Goal: Information Seeking & Learning: Check status

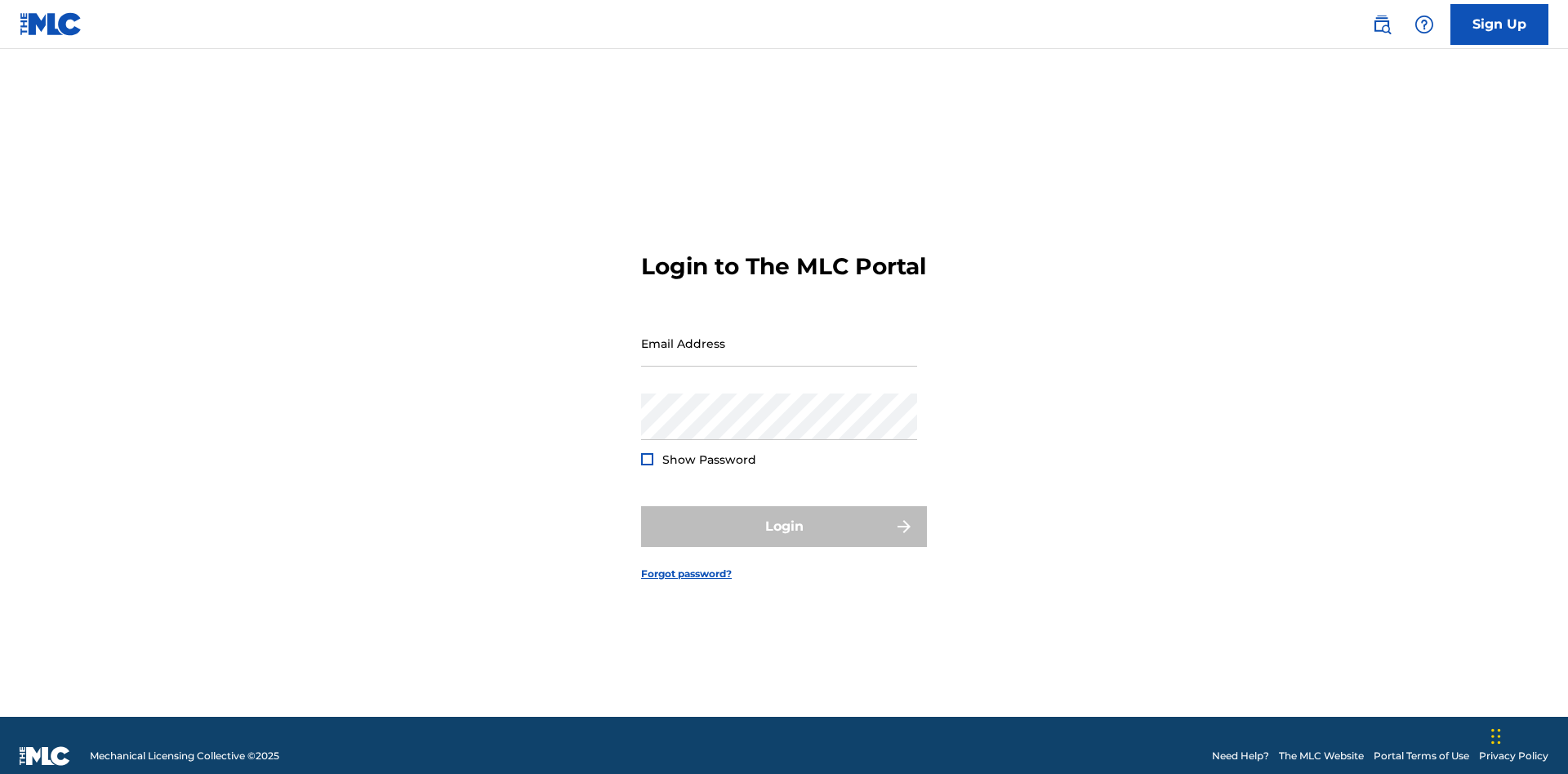
scroll to position [22, 0]
click at [779, 336] on input "Email Address" at bounding box center [779, 344] width 276 height 47
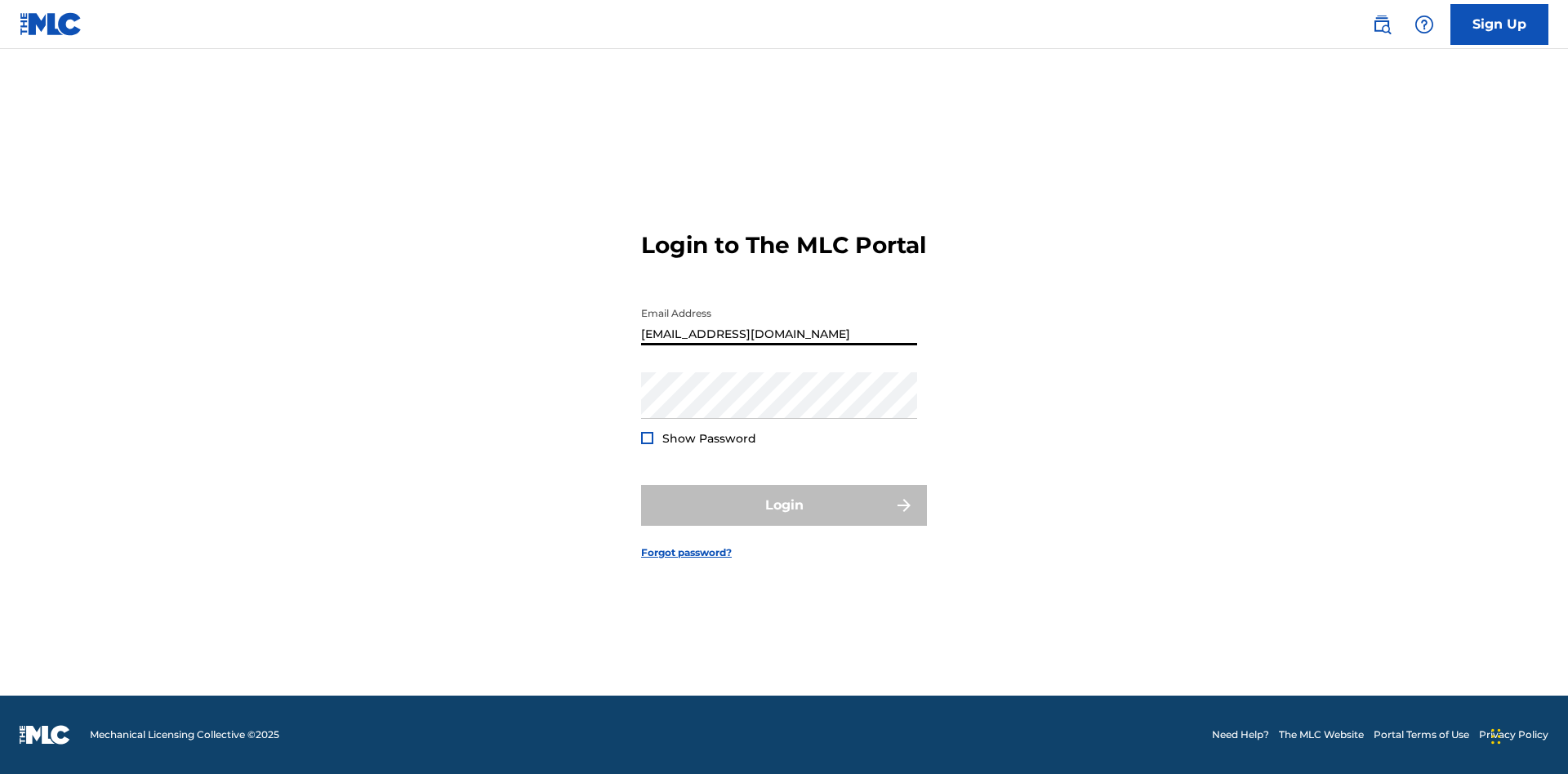
type input "Duke.McTesterson@gmail.com"
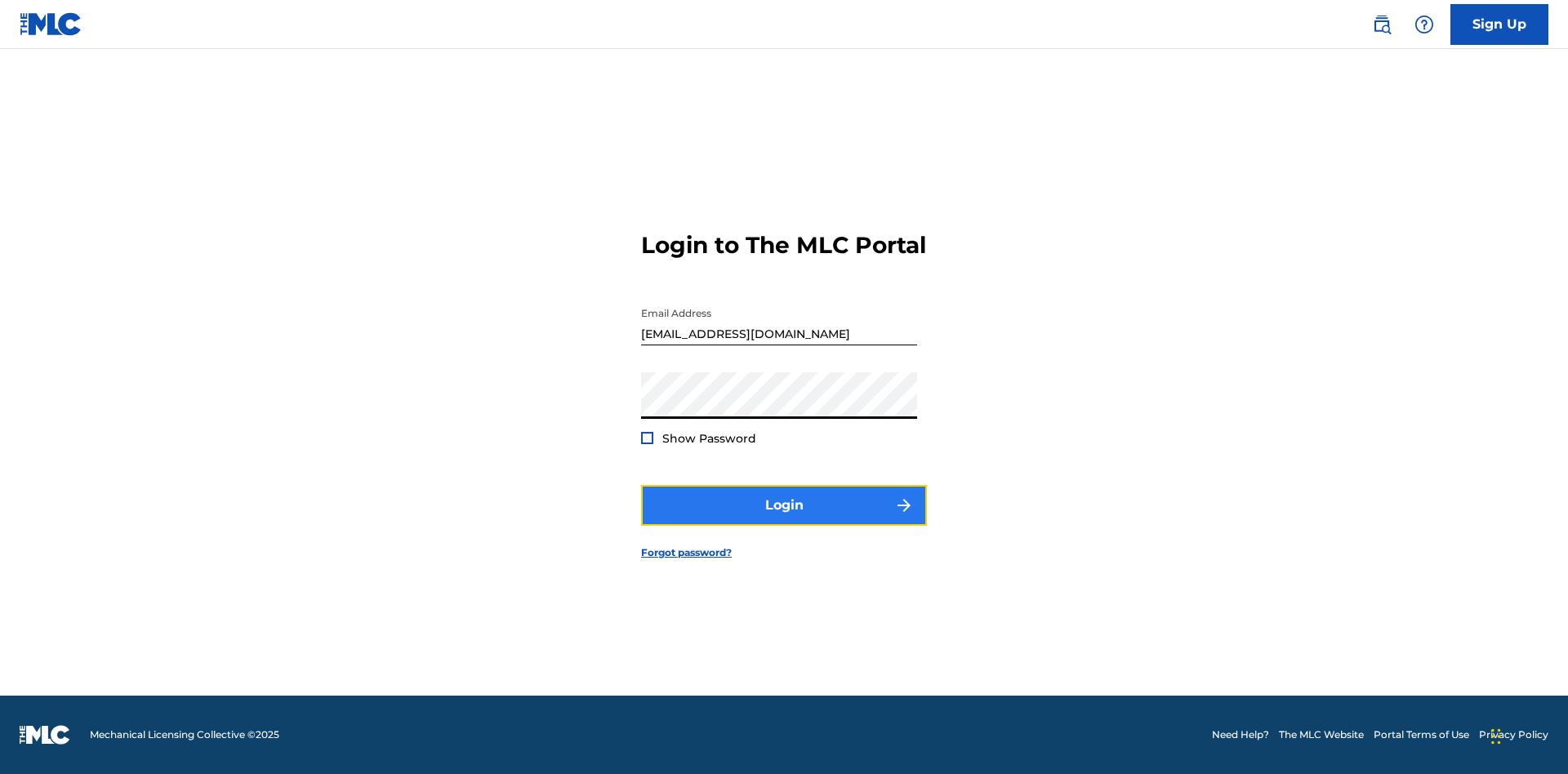
click at [784, 519] on button "Login" at bounding box center [784, 505] width 286 height 40
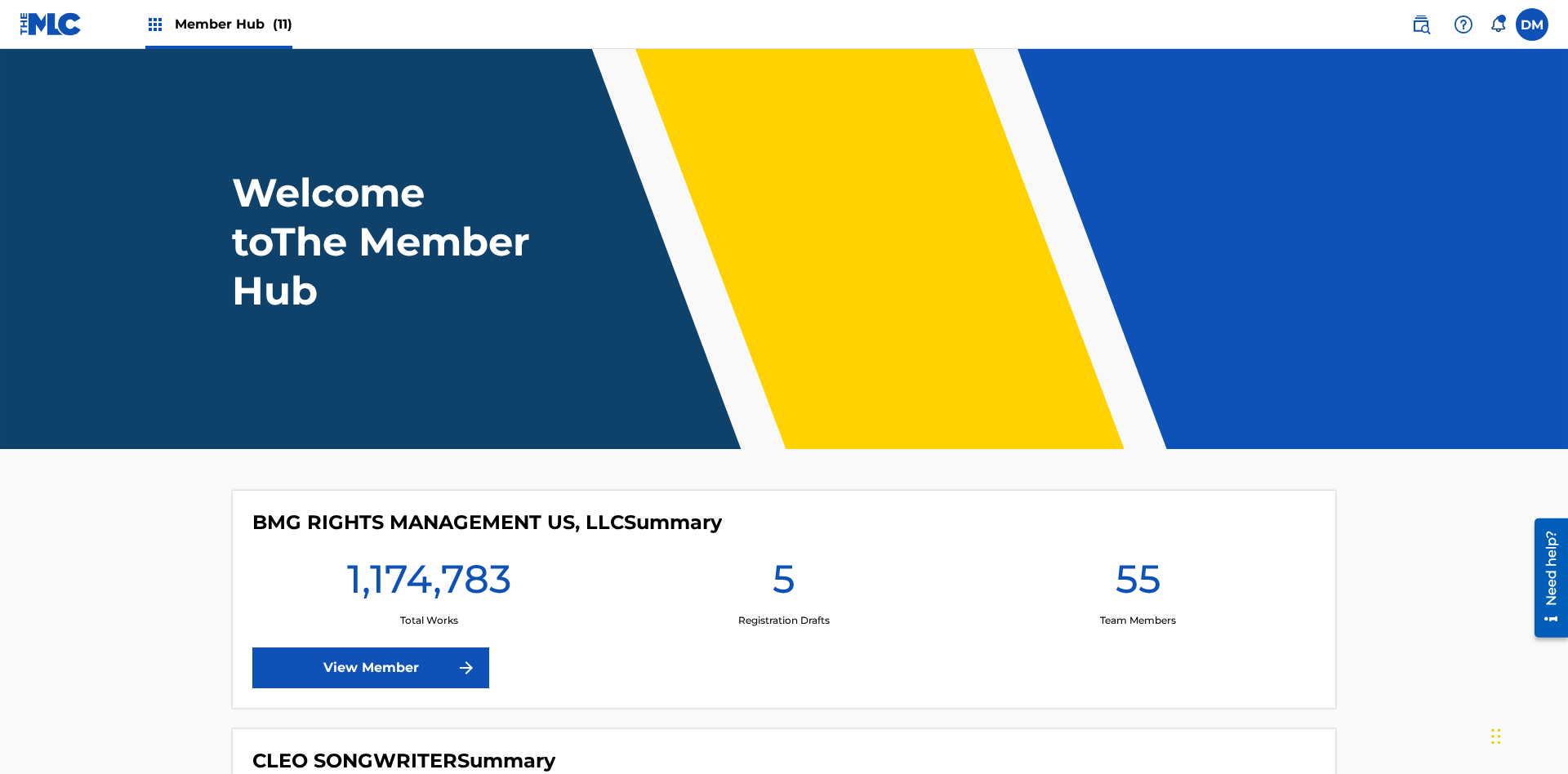
click at [233, 24] on span "Member Hub (11)" at bounding box center [233, 24] width 118 height 19
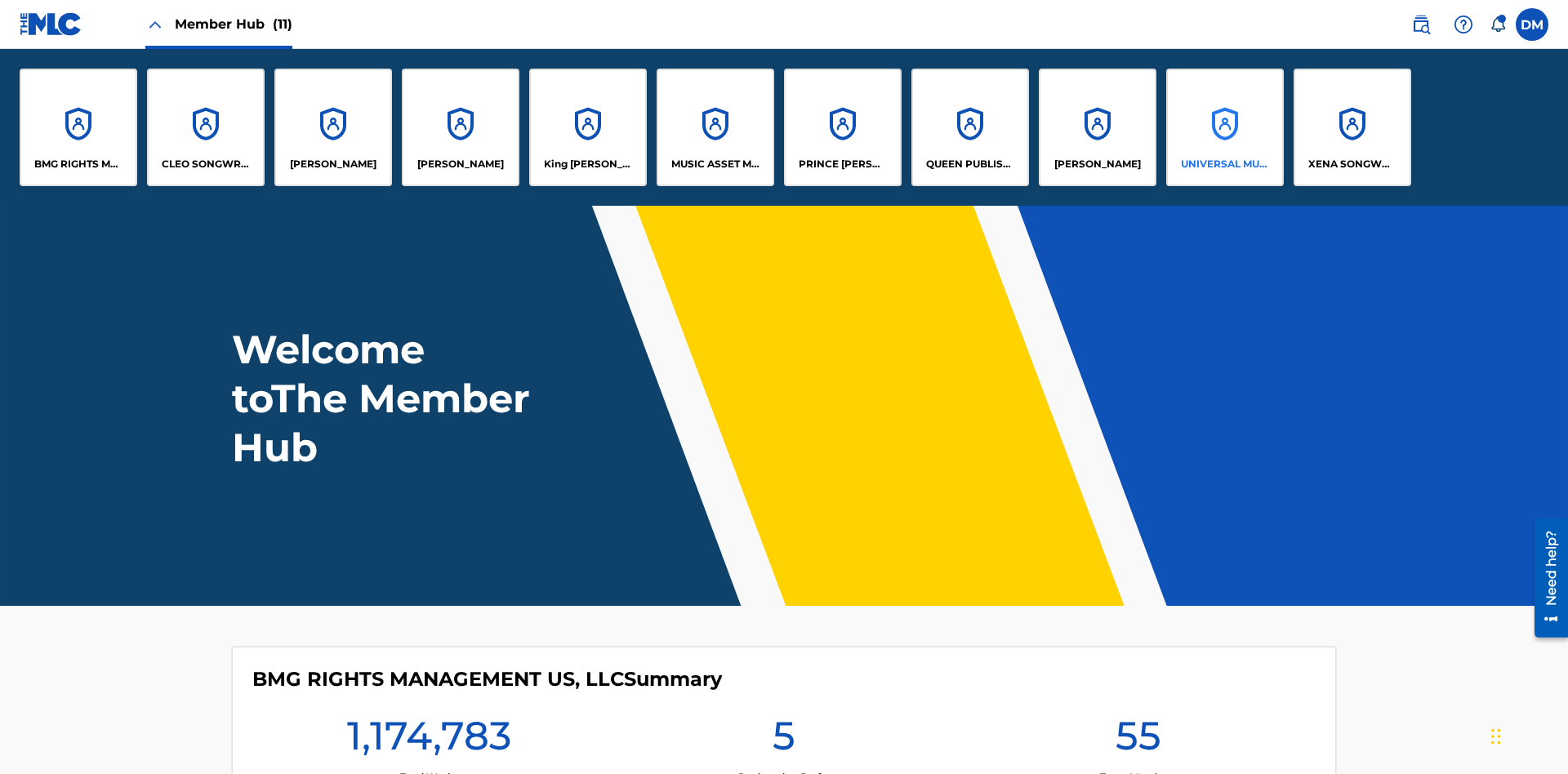
click at [1224, 165] on p "UNIVERSAL MUSIC PUB GROUP" at bounding box center [1225, 165] width 89 height 15
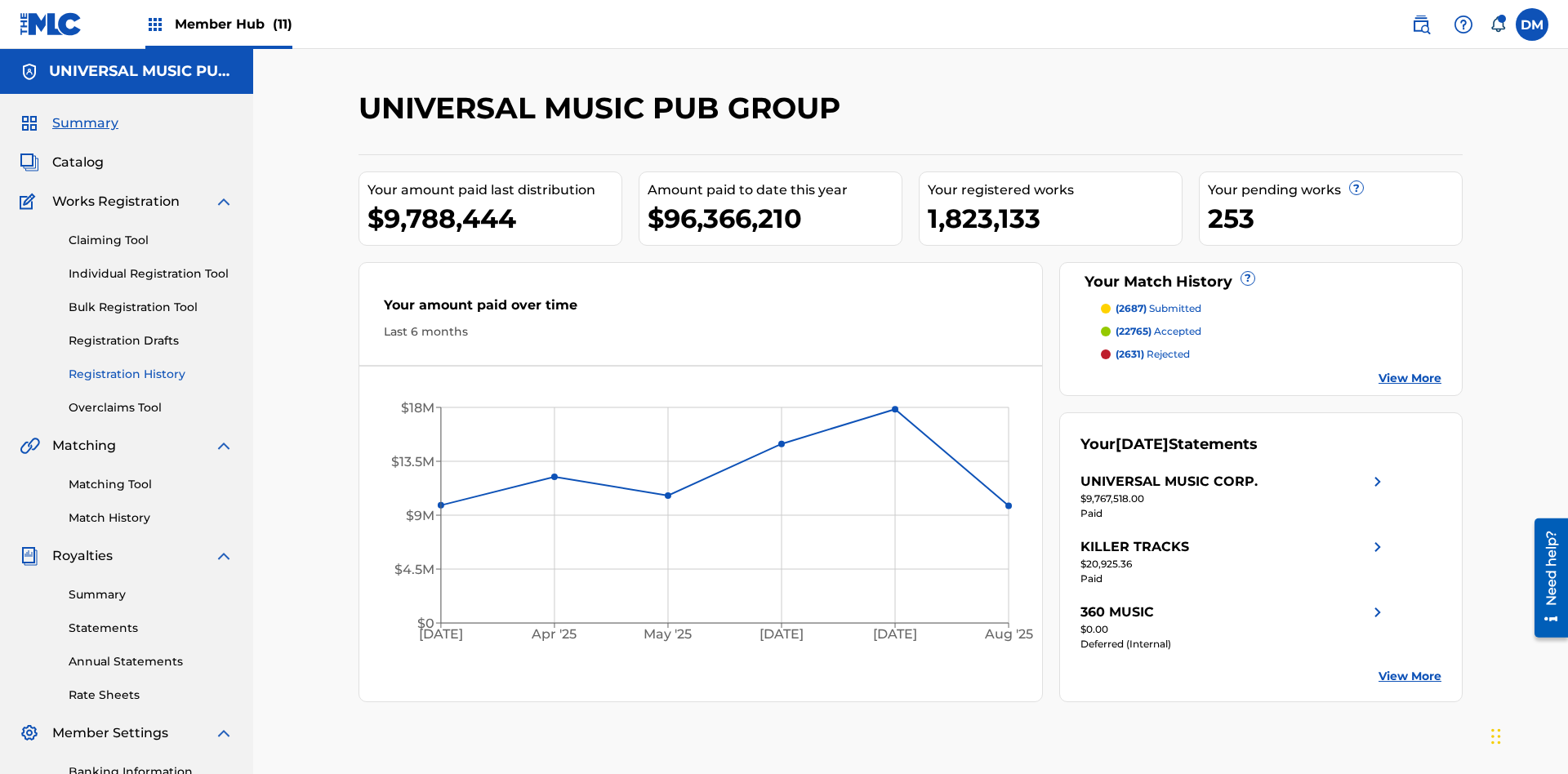
click at [151, 366] on link "Registration History" at bounding box center [150, 374] width 165 height 17
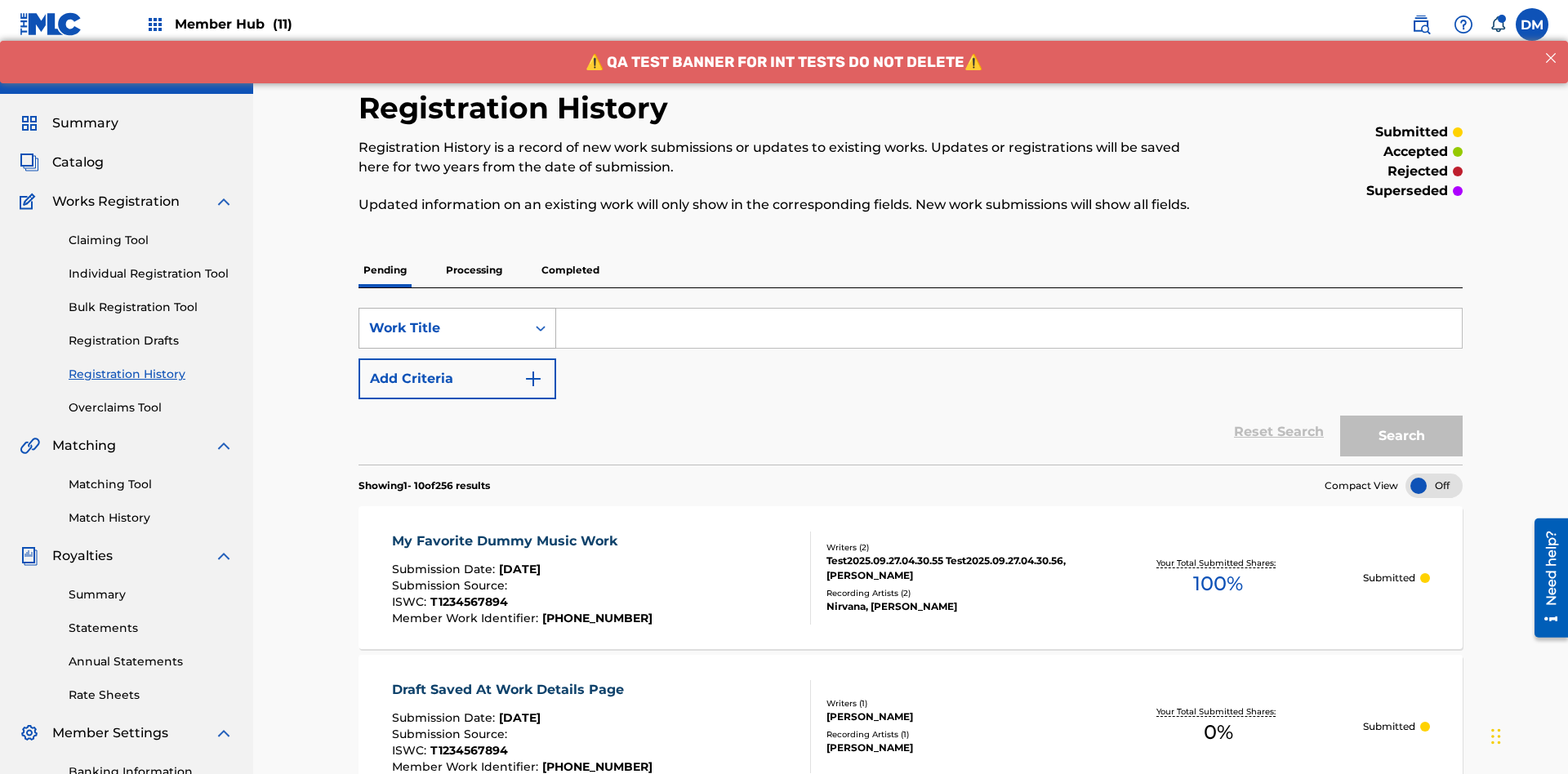
click at [443, 319] on div "Work Title" at bounding box center [443, 328] width 147 height 20
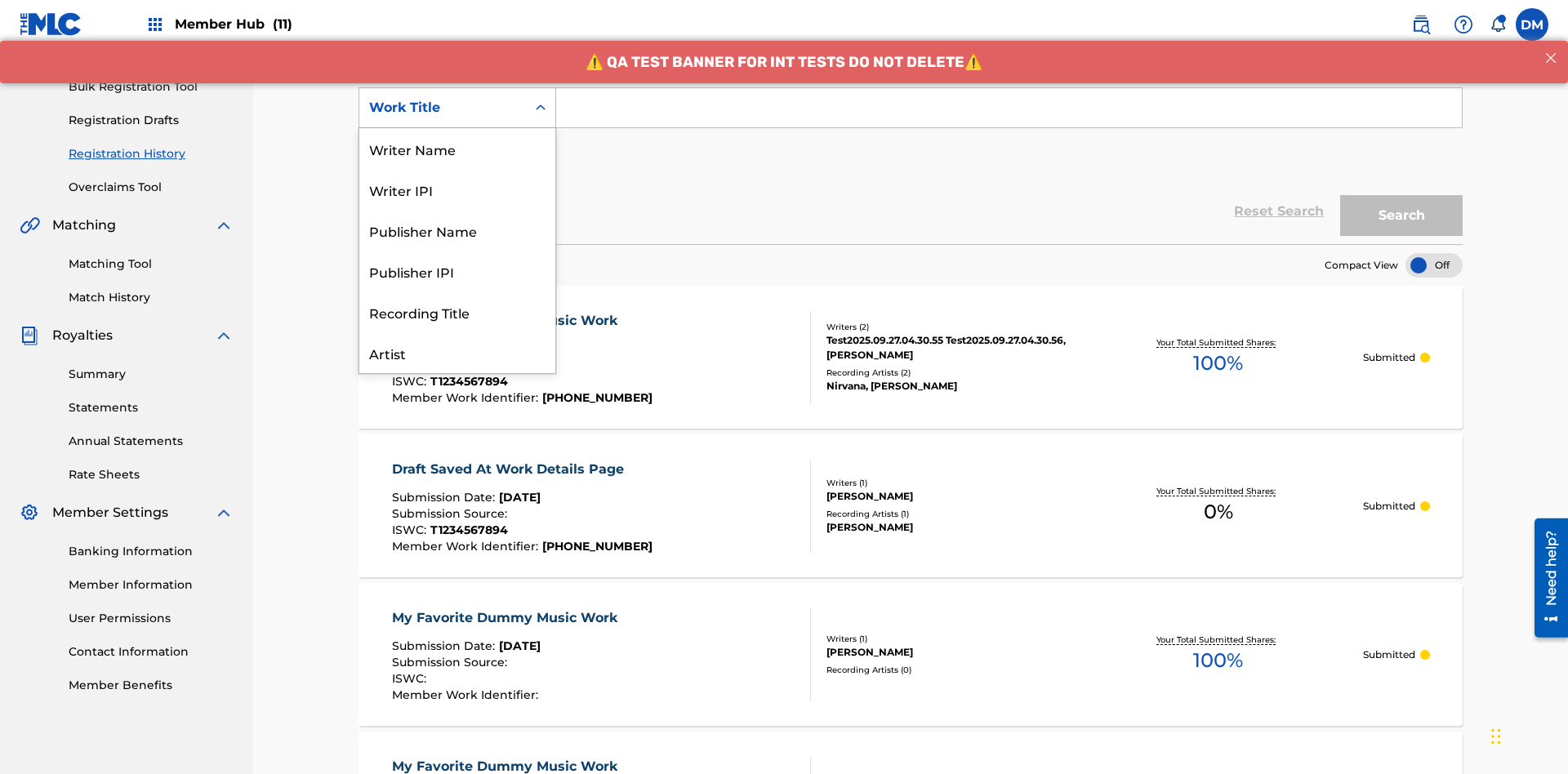
scroll to position [82, 0]
click at [457, 312] on div "ISRC" at bounding box center [457, 311] width 196 height 40
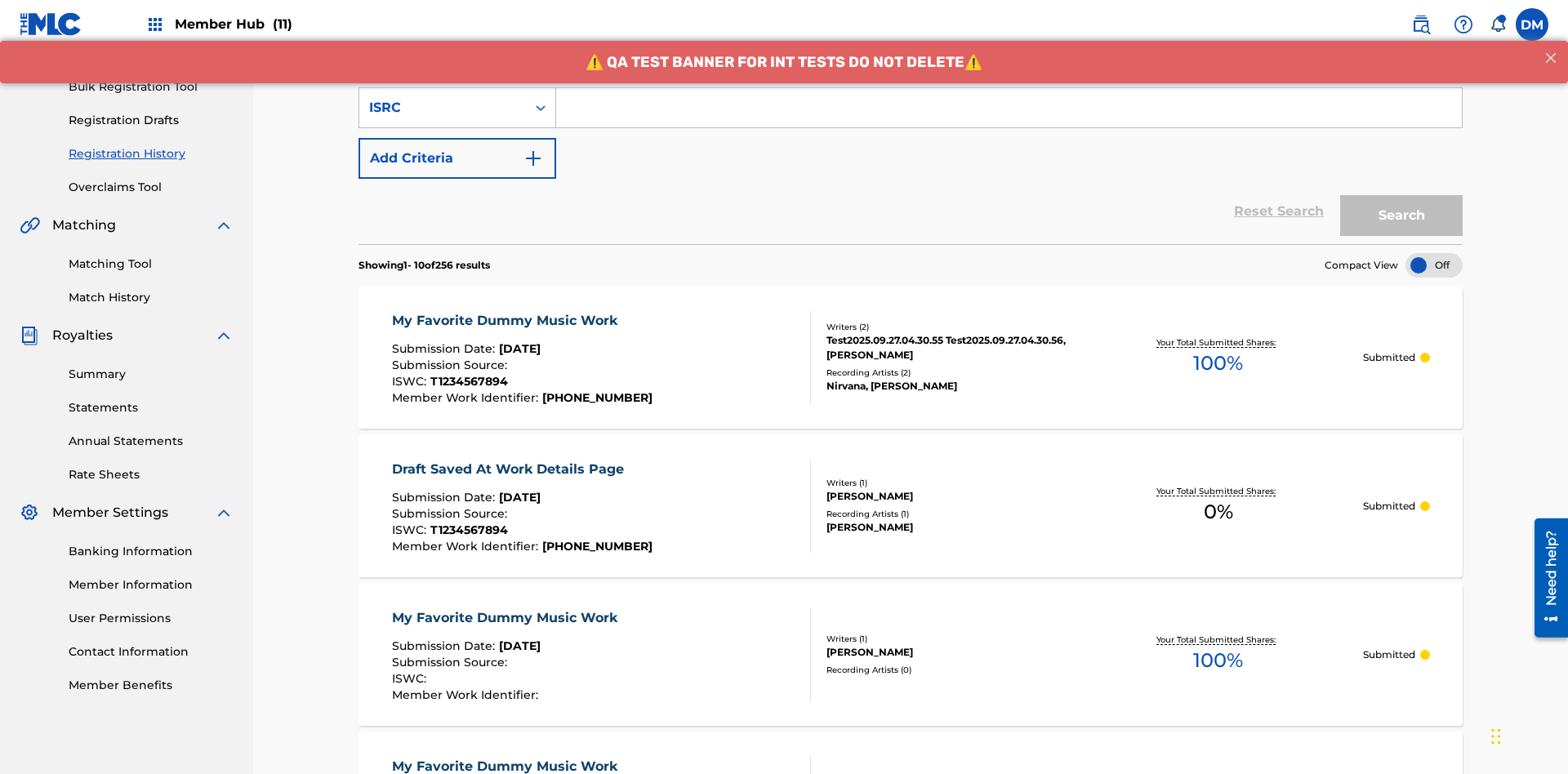
click at [1009, 118] on input "Search Form" at bounding box center [1009, 108] width 905 height 39
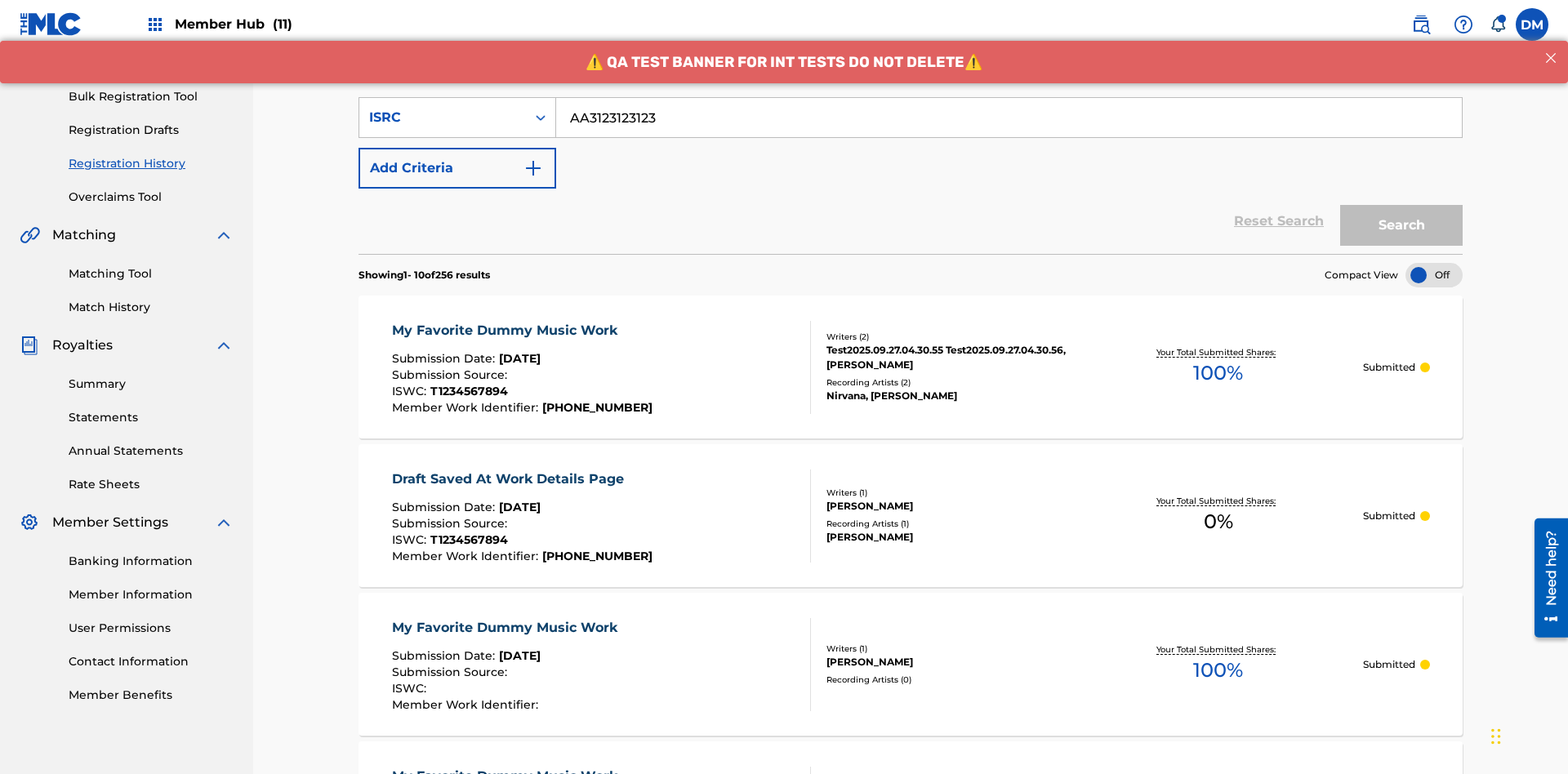
type input "AA3123123123"
click at [1402, 205] on button "Search" at bounding box center [1401, 225] width 122 height 40
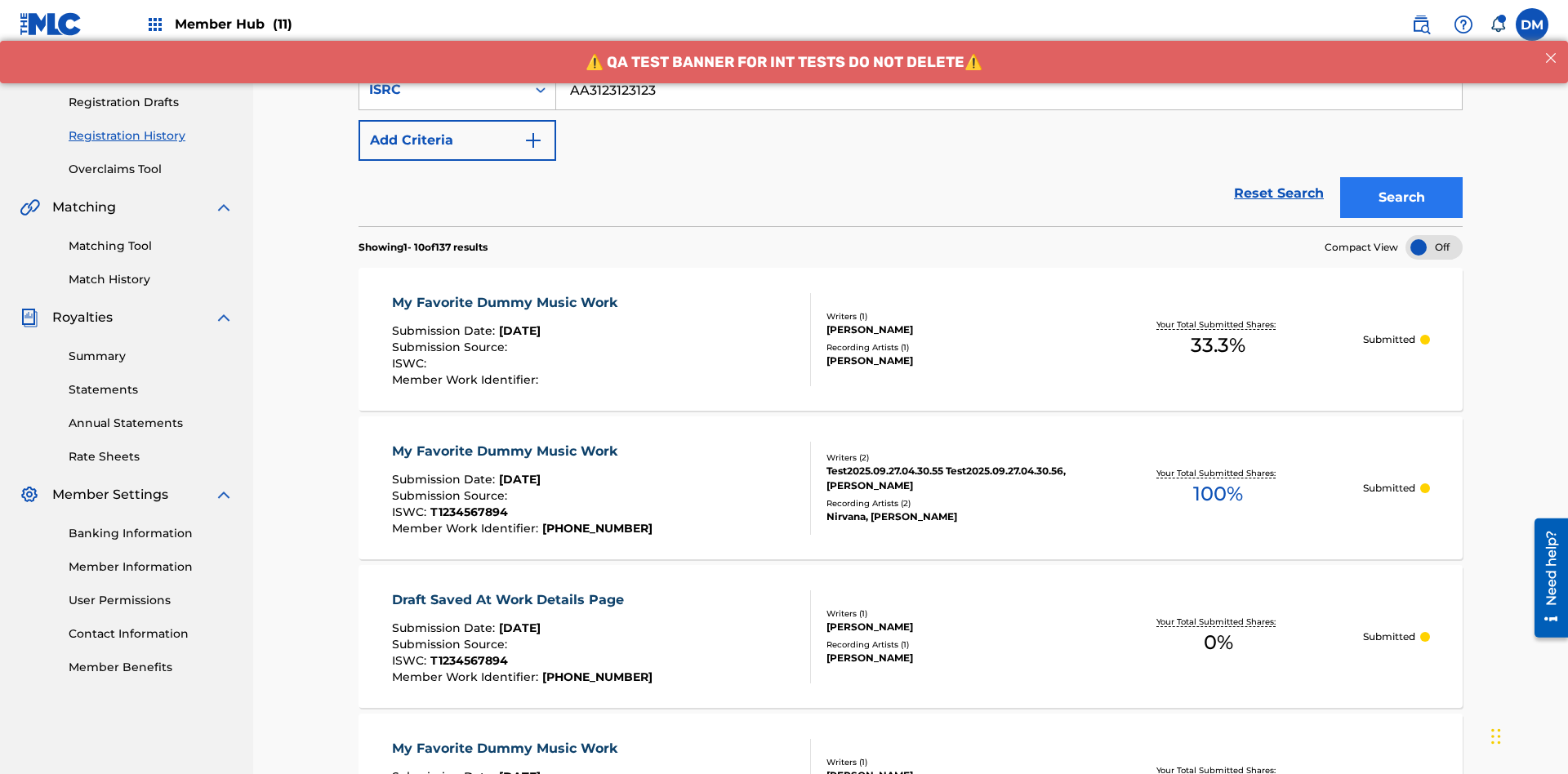
scroll to position [376, 0]
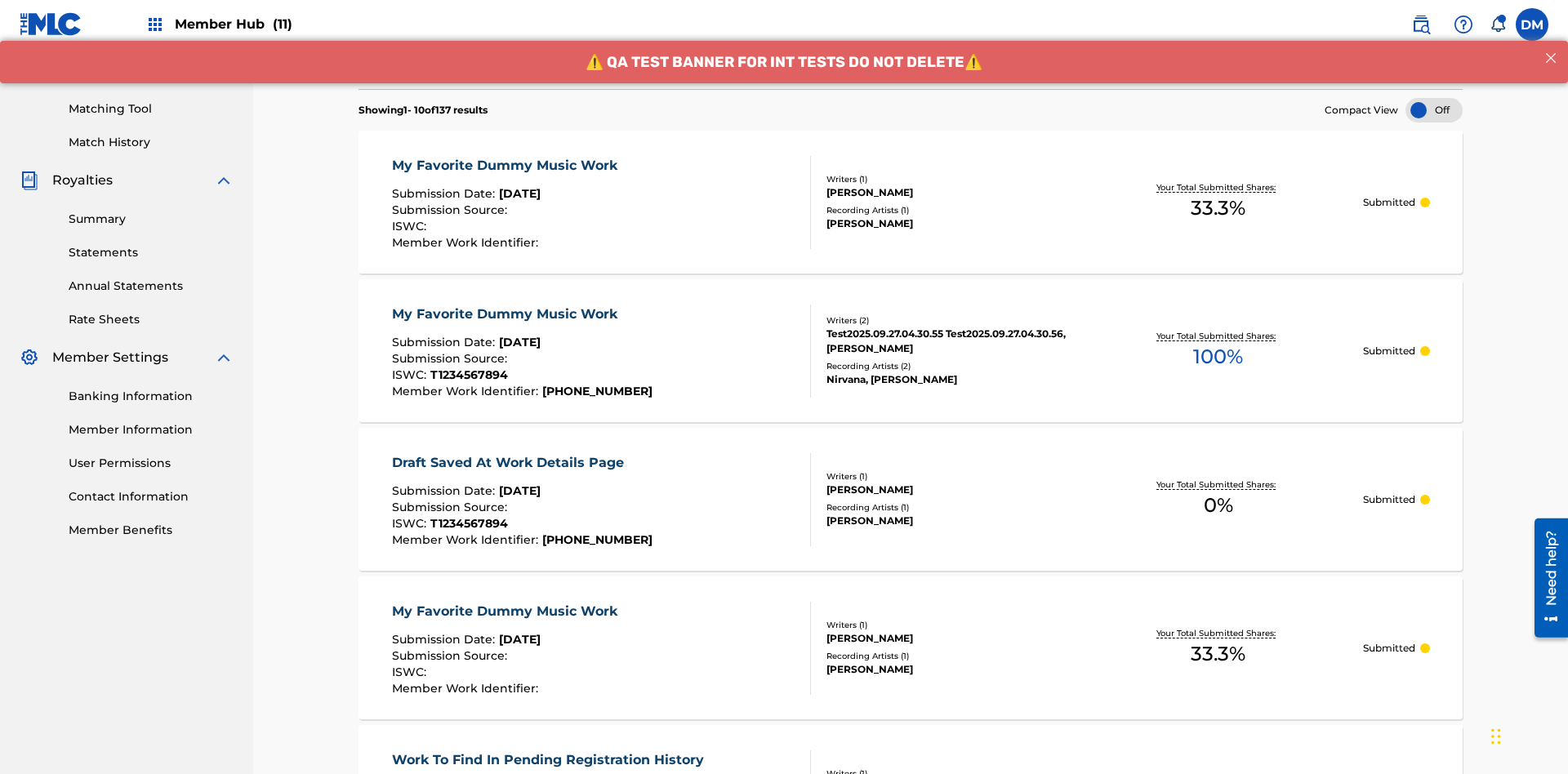
click at [507, 156] on div "My Favorite Dummy Music Work" at bounding box center [509, 166] width 233 height 20
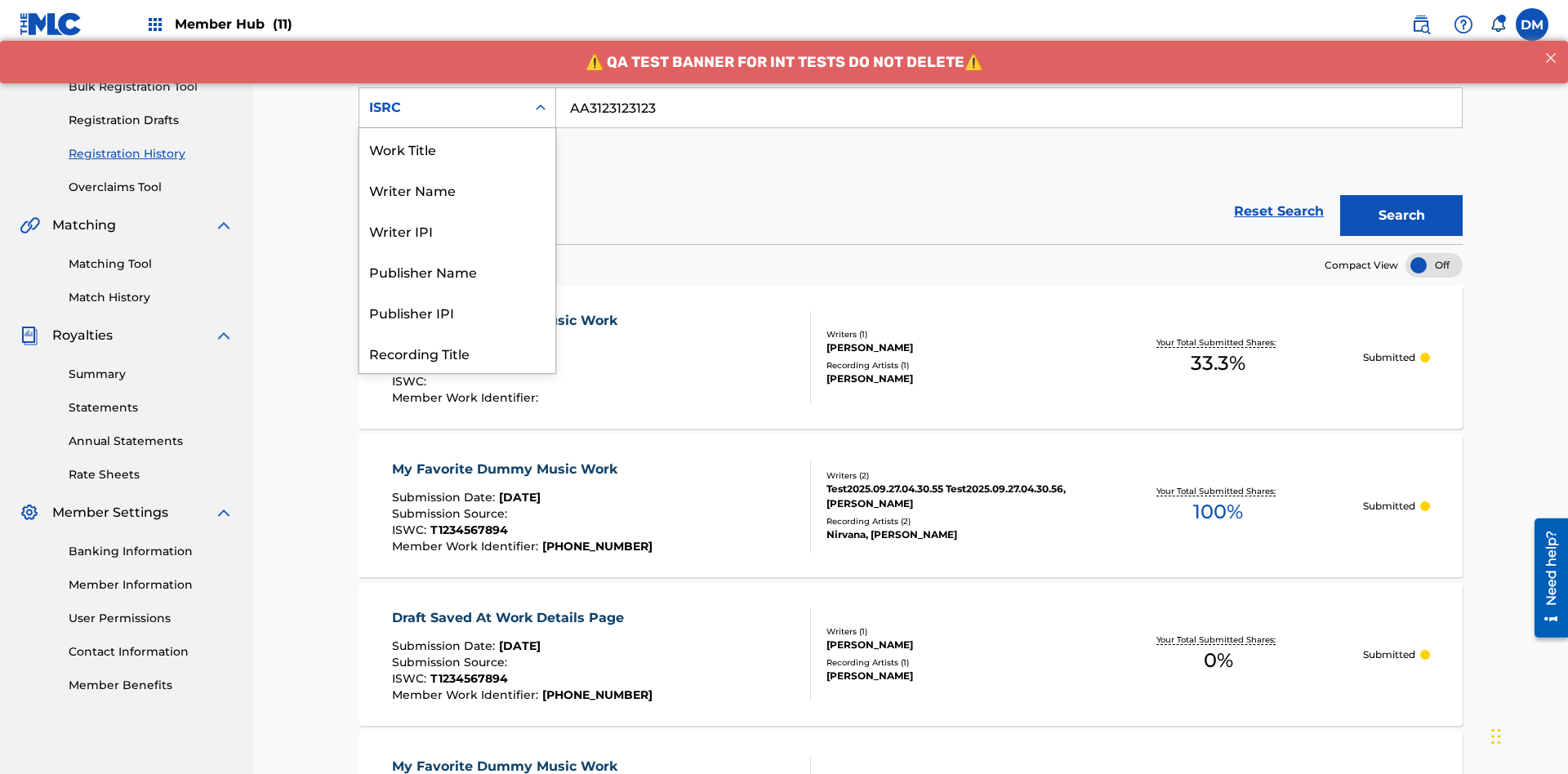
scroll to position [82, 0]
click at [457, 271] on div "Recording Title" at bounding box center [457, 271] width 196 height 40
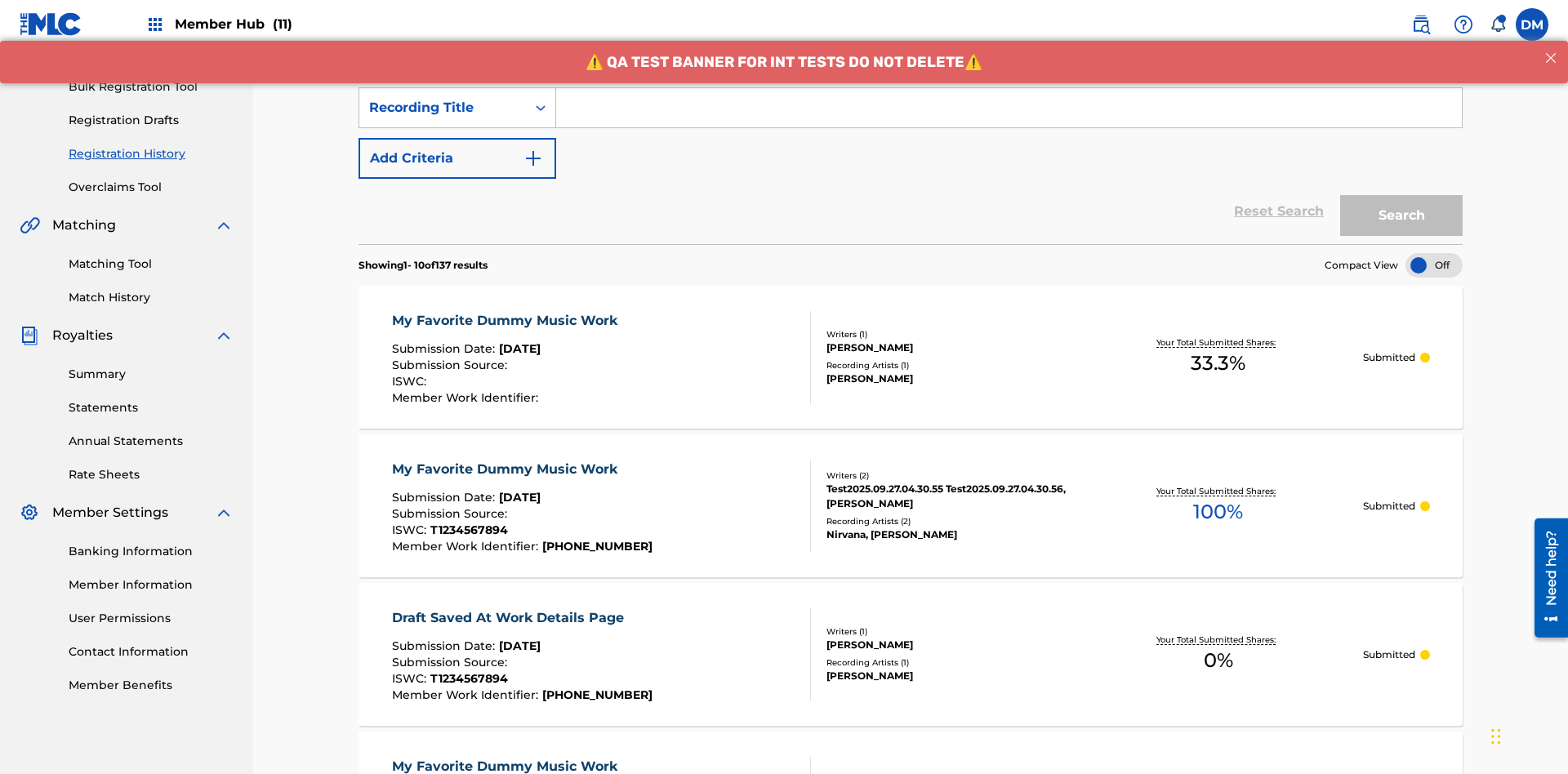
click at [1009, 118] on input "Search Form" at bounding box center [1009, 108] width 905 height 39
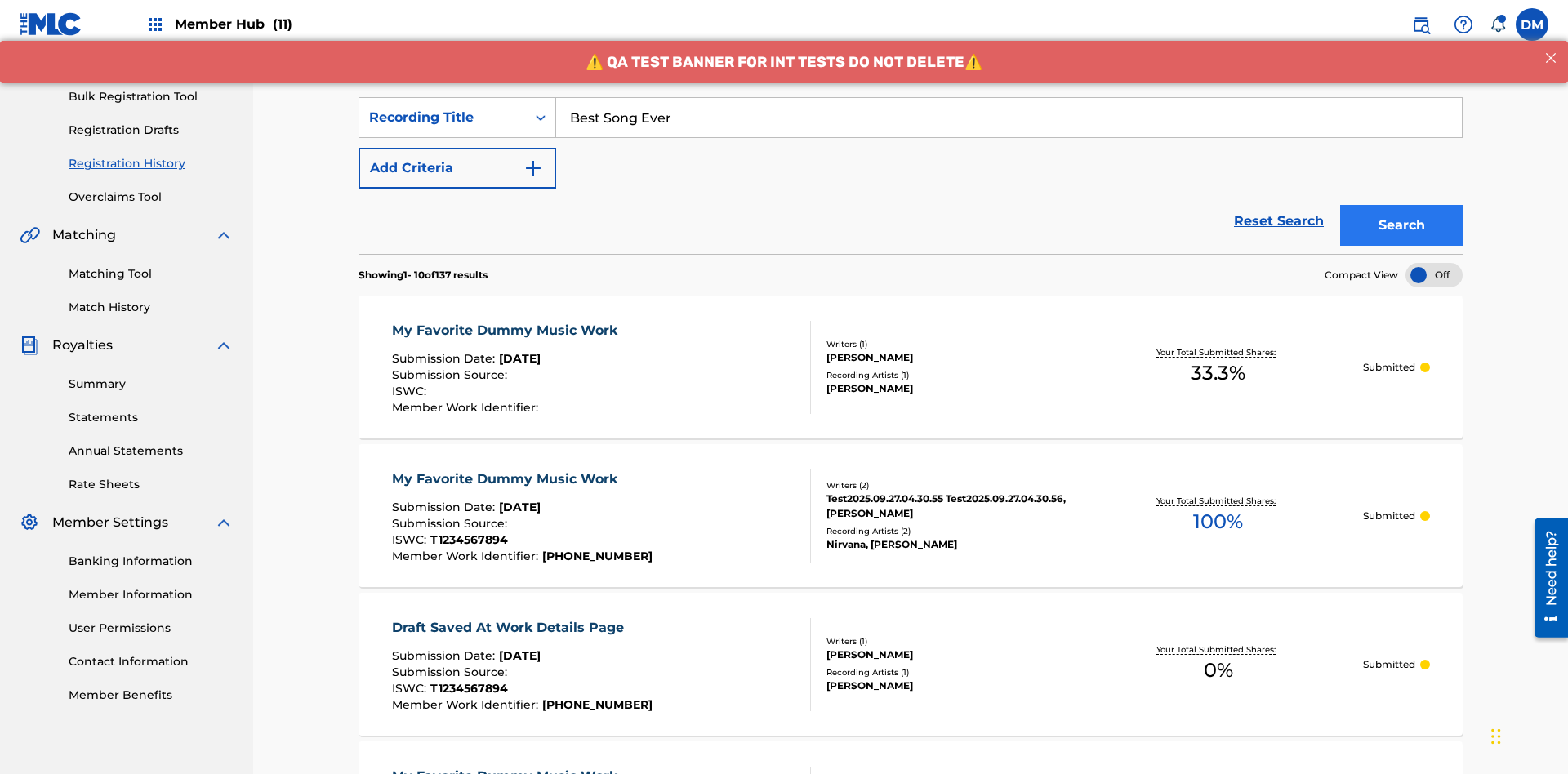
type input "Best Song Ever"
click at [1402, 205] on button "Search" at bounding box center [1401, 225] width 122 height 40
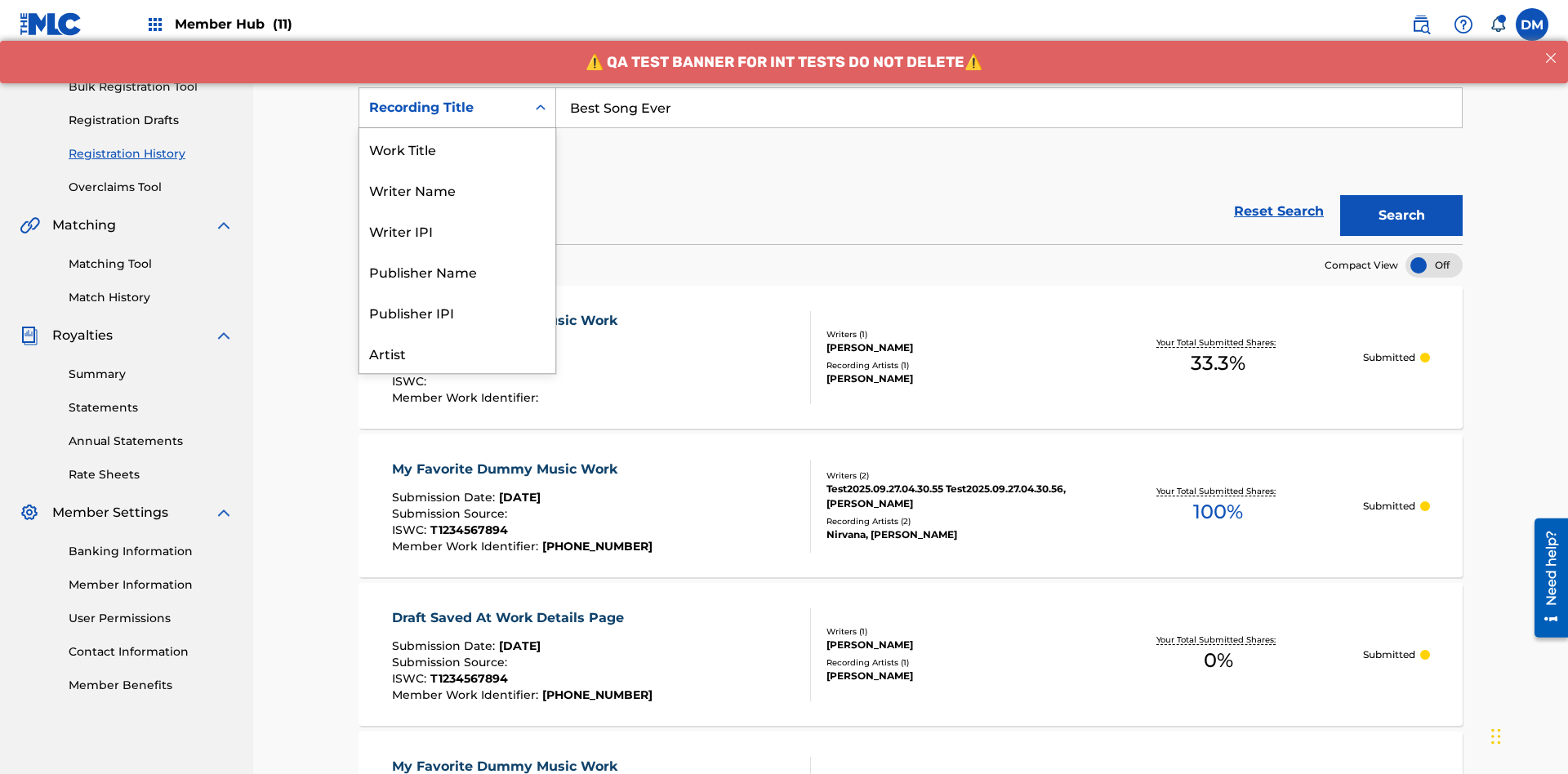
scroll to position [82, 0]
click at [457, 87] on div "Work Title" at bounding box center [457, 67] width 196 height 40
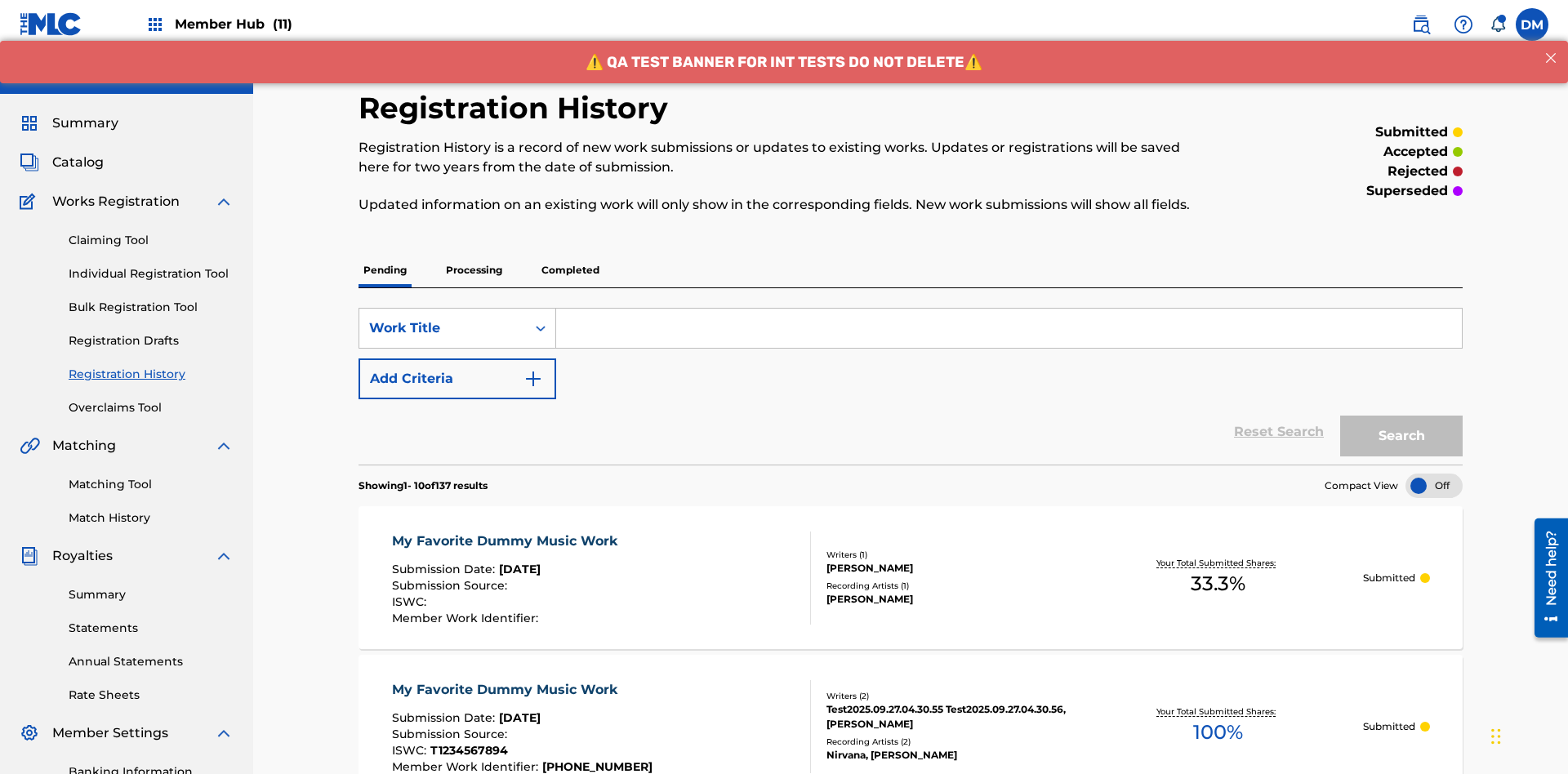
scroll to position [211, 0]
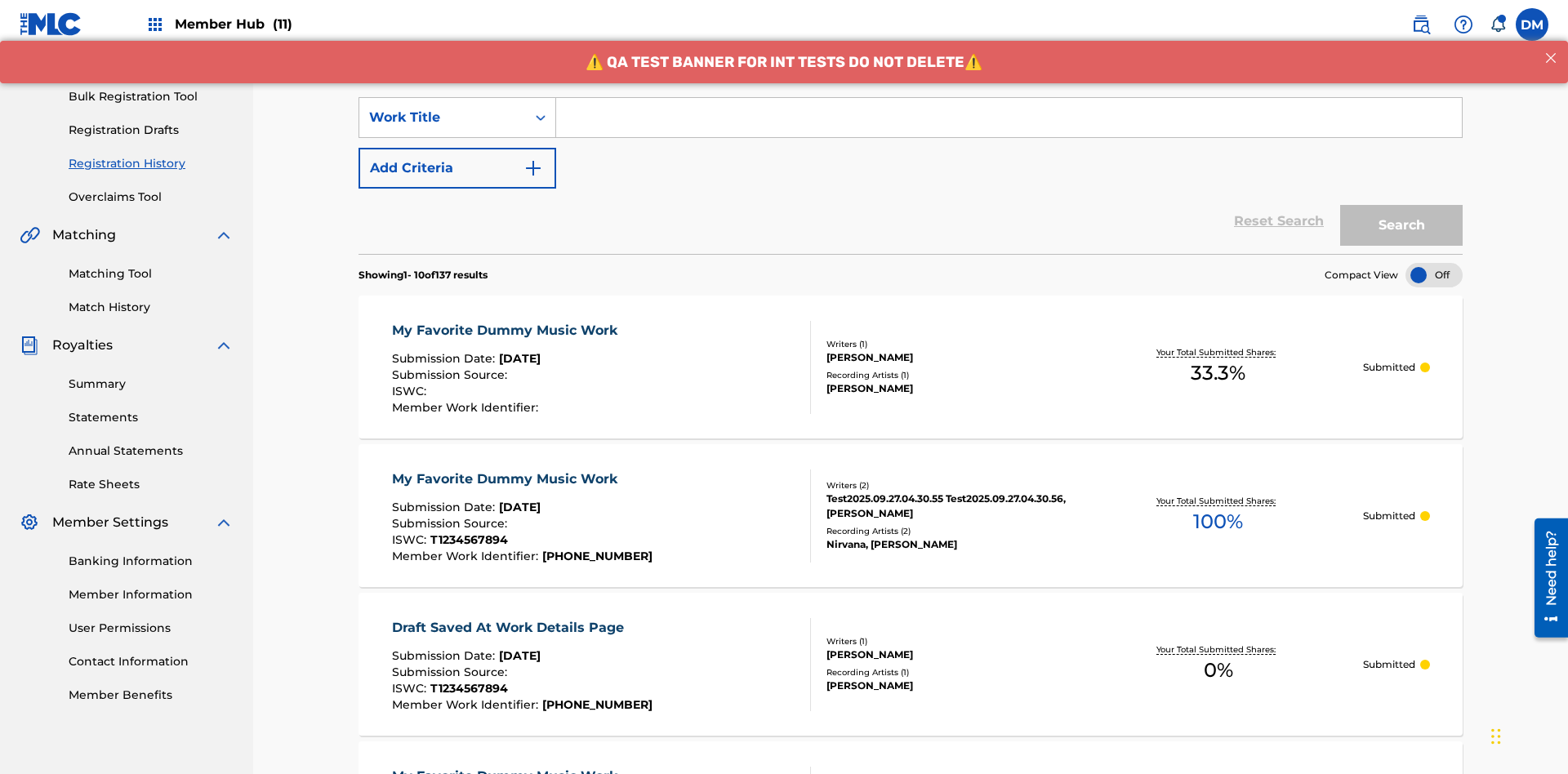
click at [1009, 118] on input "Search Form" at bounding box center [1009, 118] width 905 height 39
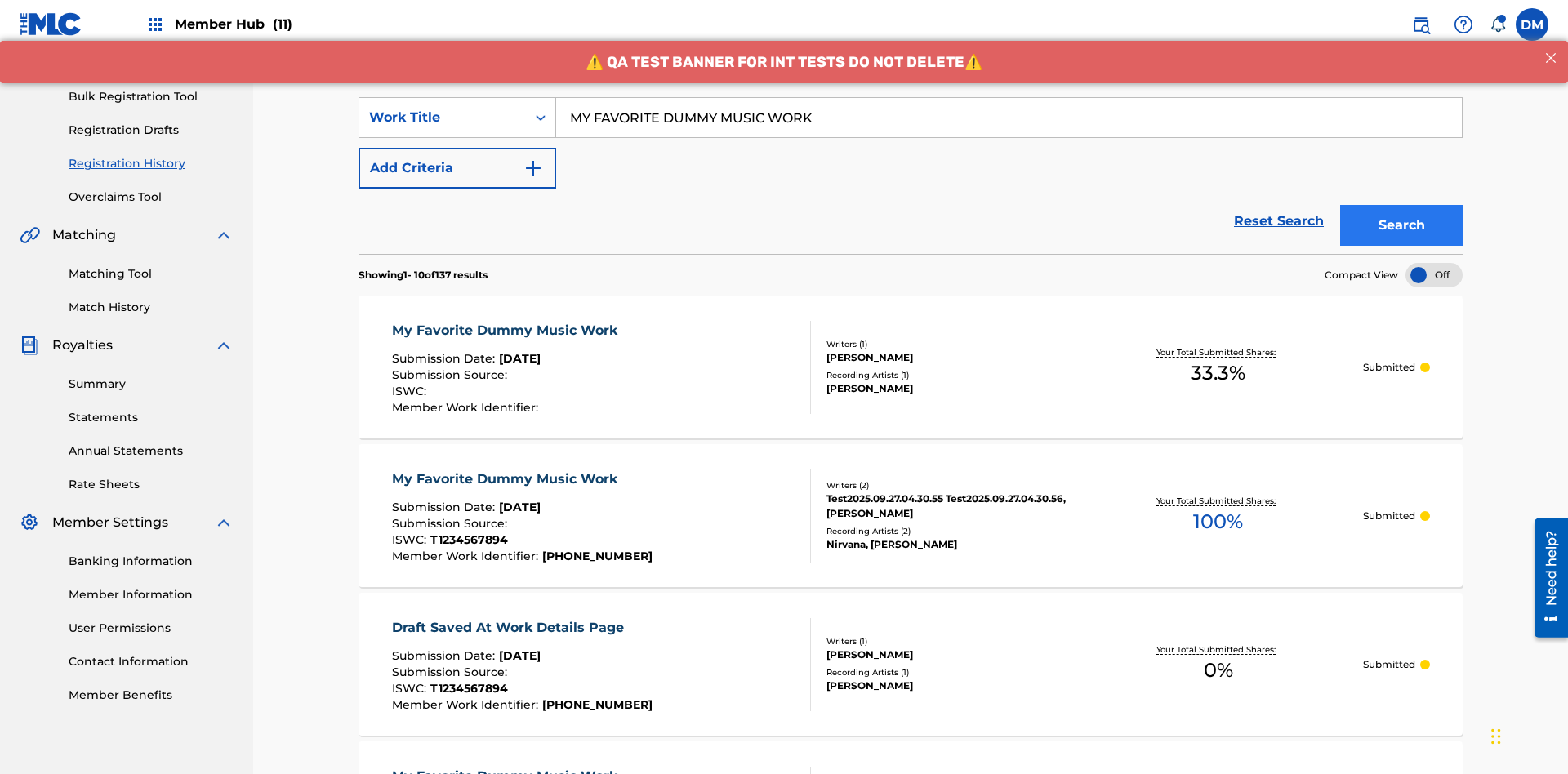
type input "MY FAVORITE DUMMY MUSIC WORK"
click at [1402, 205] on button "Search" at bounding box center [1401, 225] width 122 height 40
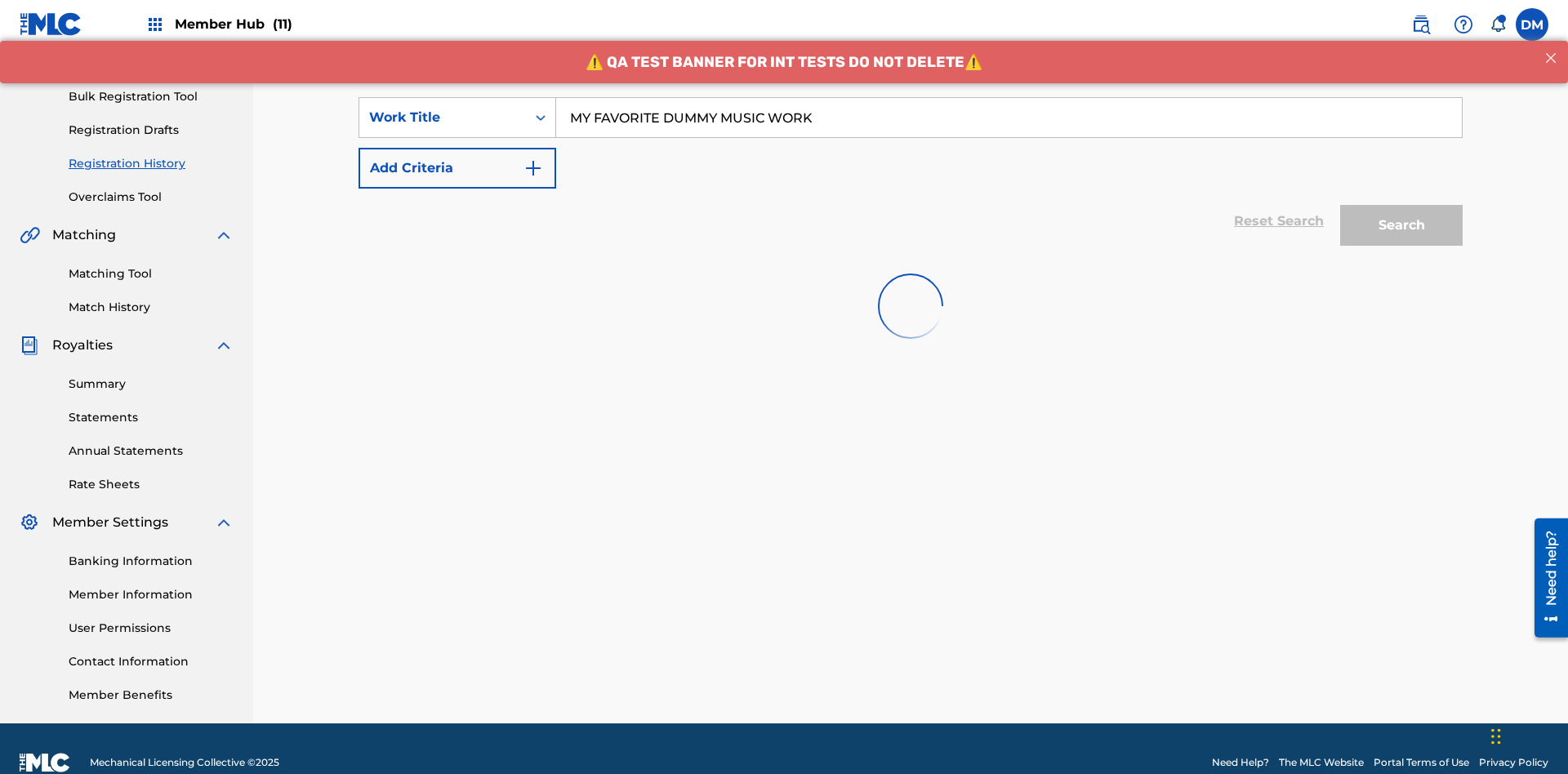
scroll to position [239, 0]
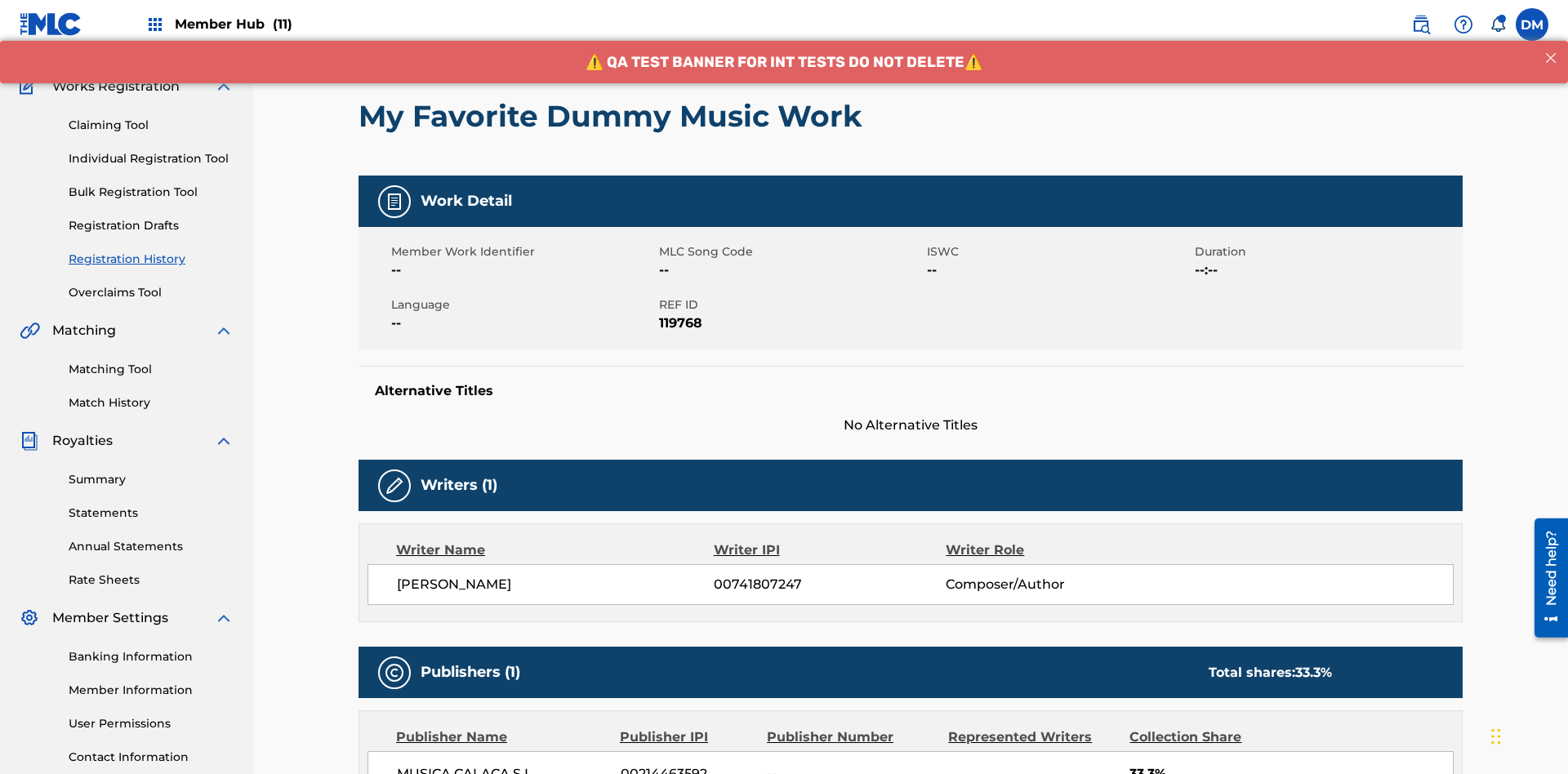
click at [407, 36] on button "< Back" at bounding box center [407, 15] width 98 height 40
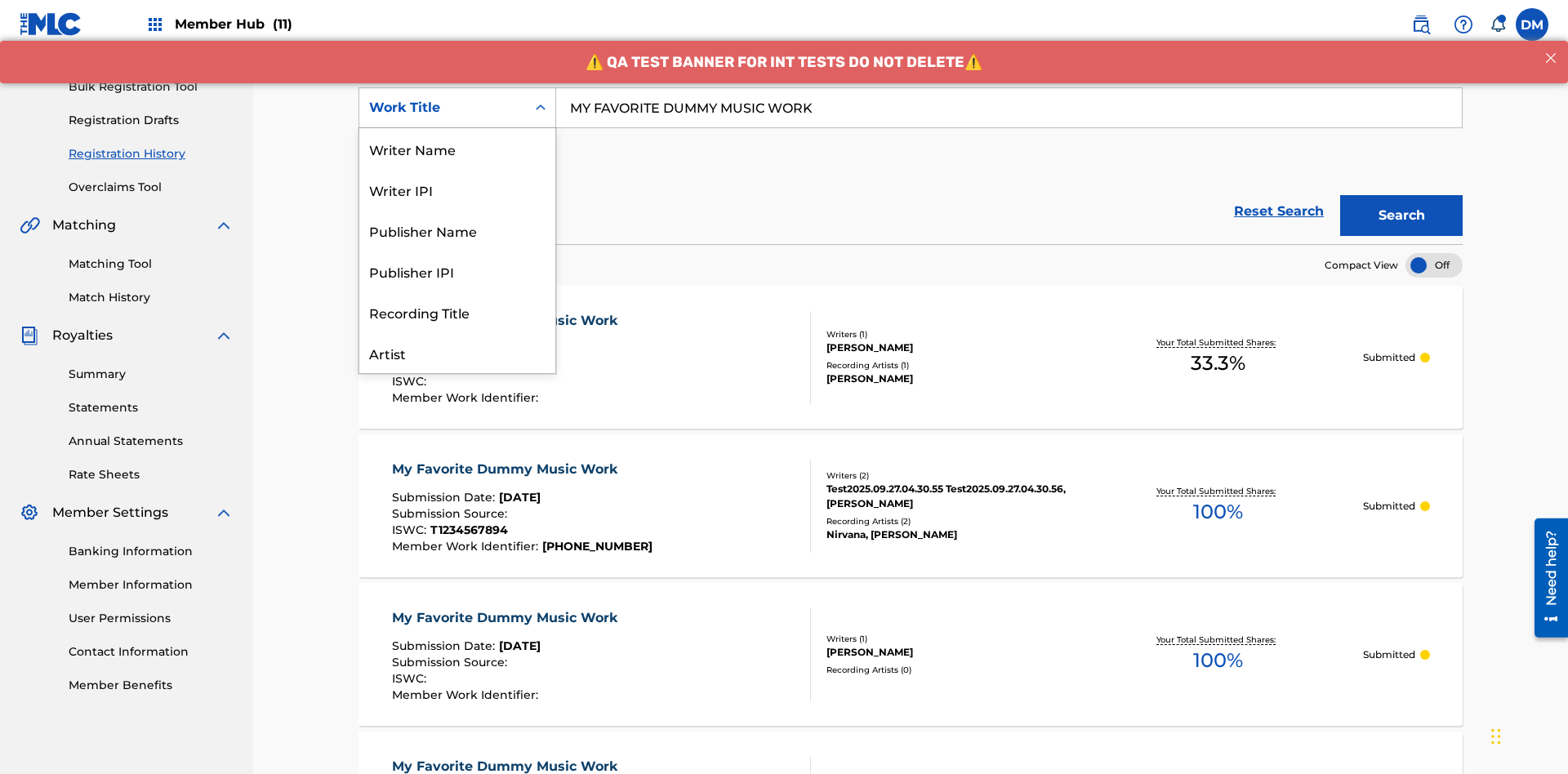
scroll to position [82, 0]
click at [457, 87] on div "Writer Name" at bounding box center [457, 67] width 196 height 40
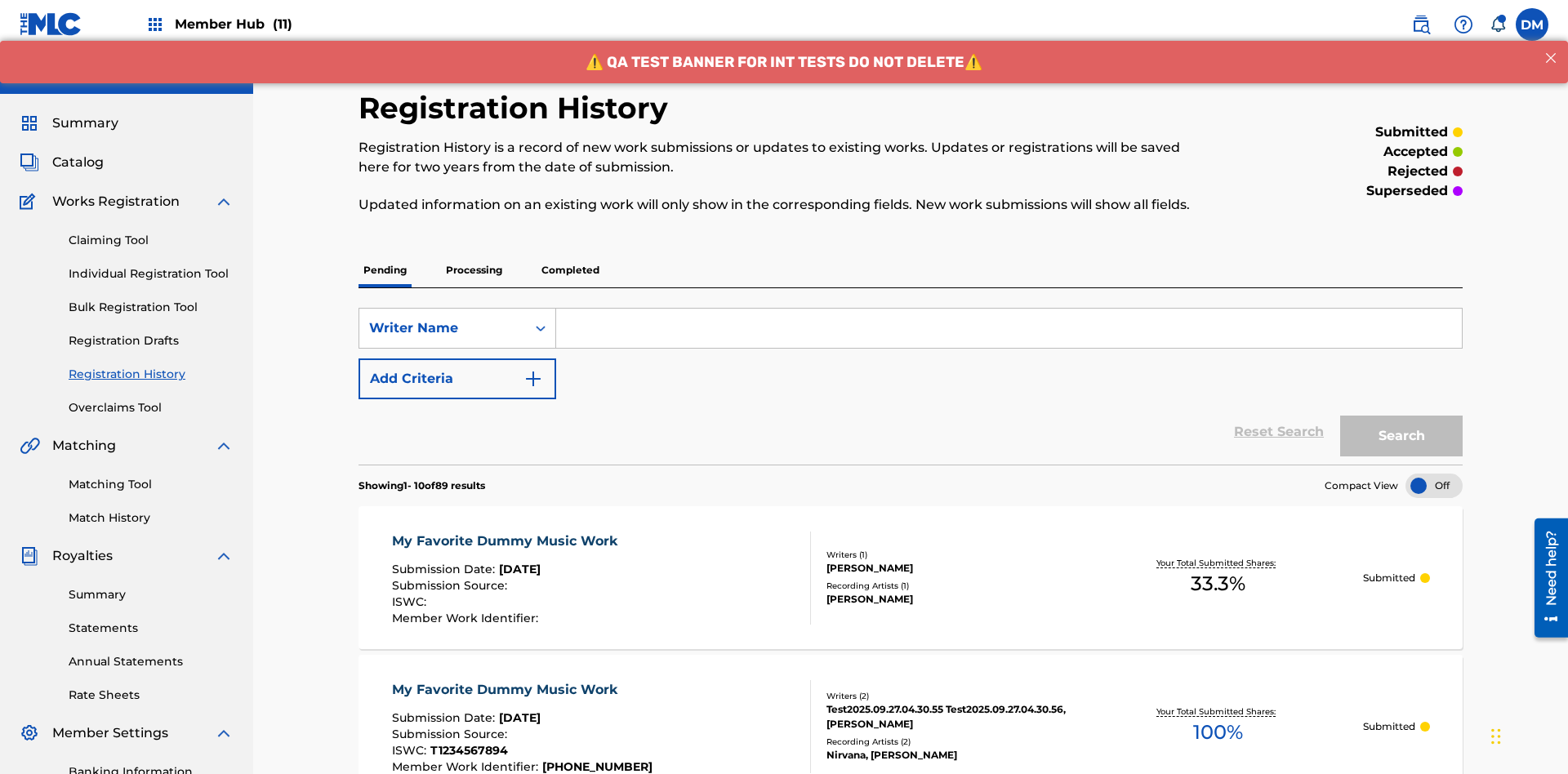
click at [1009, 308] on input "Search Form" at bounding box center [1009, 328] width 905 height 39
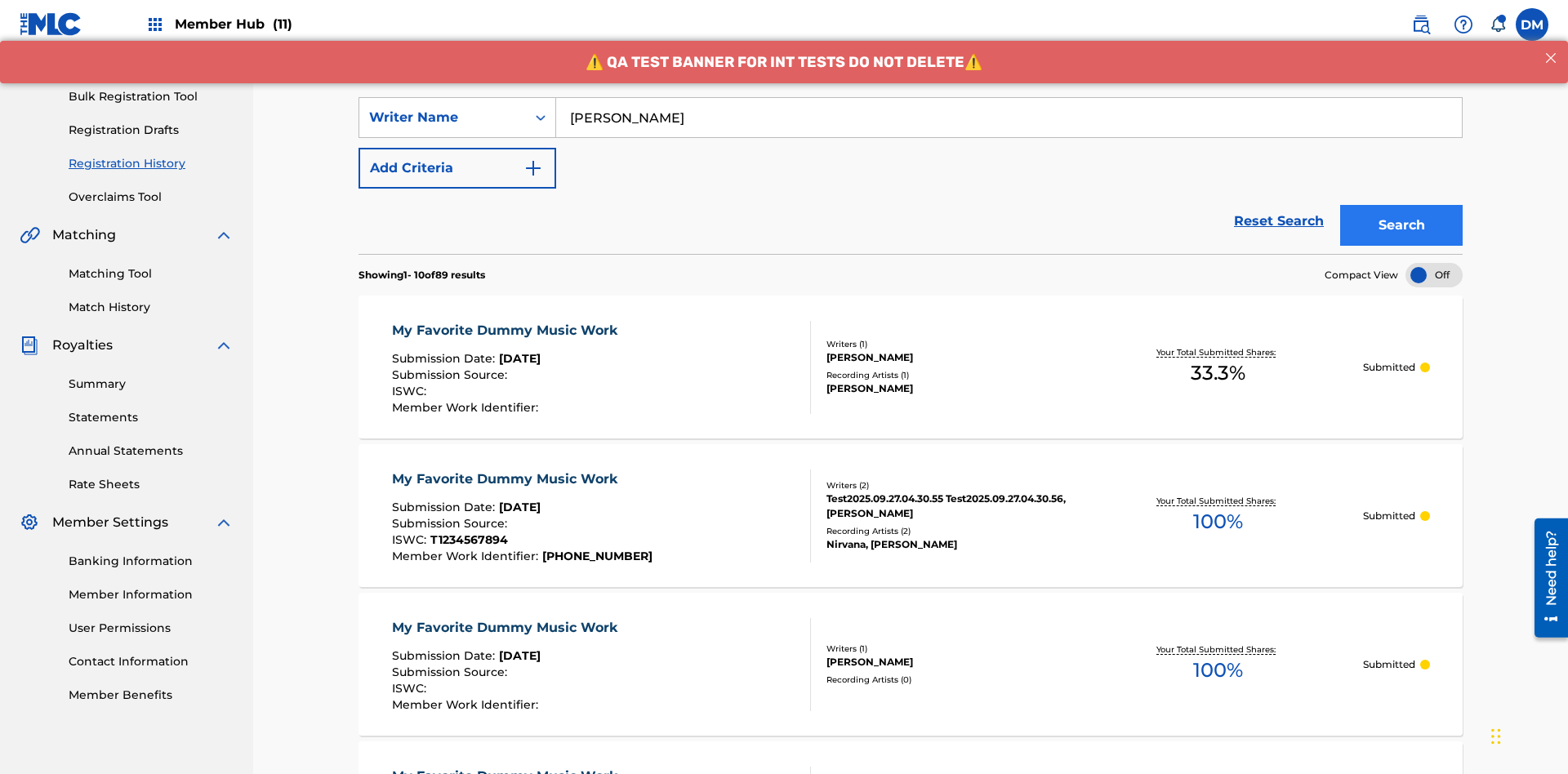
type input "BERKOWITZ"
click at [1402, 205] on button "Search" at bounding box center [1401, 225] width 122 height 40
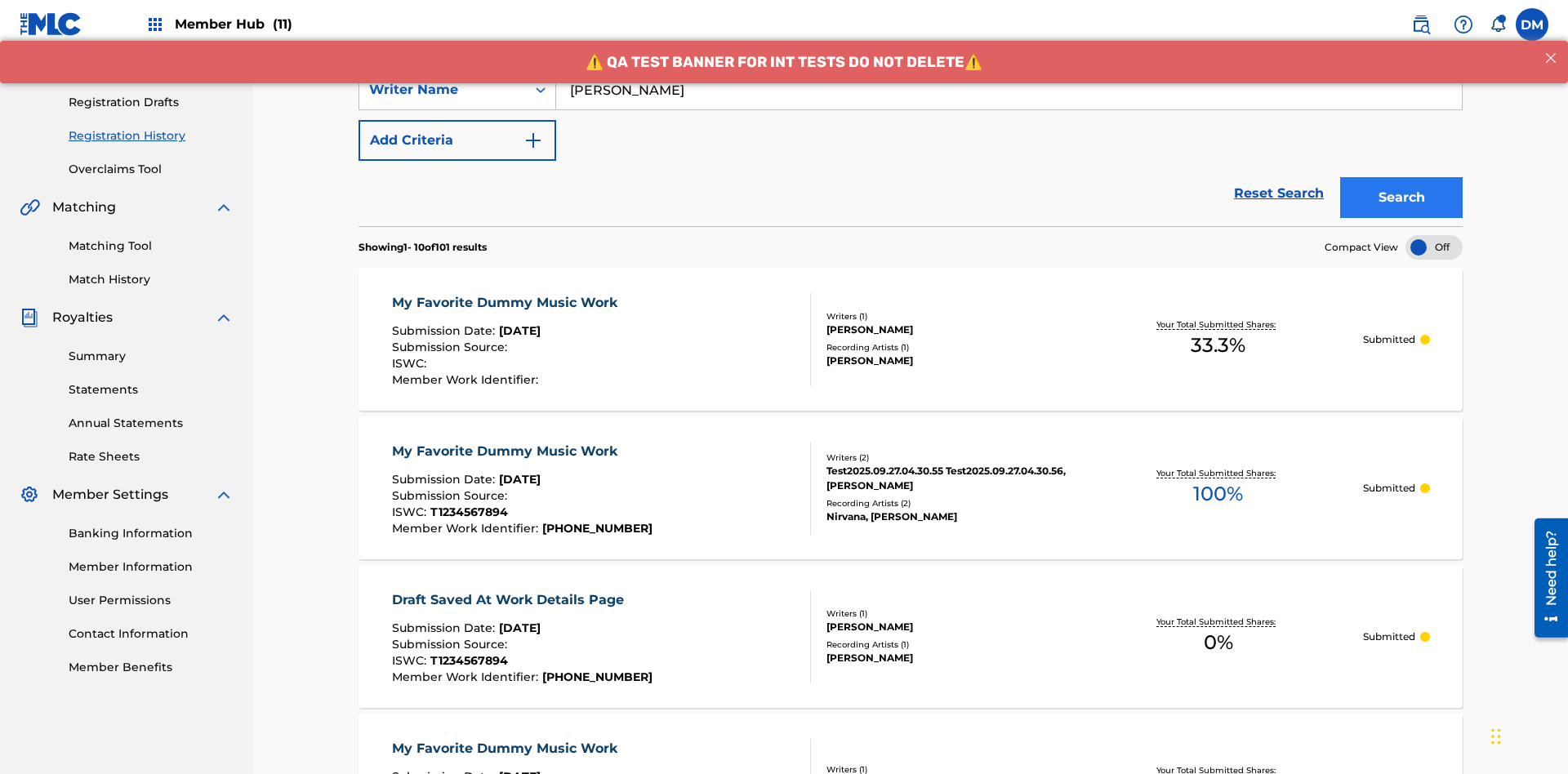
scroll to position [0, 0]
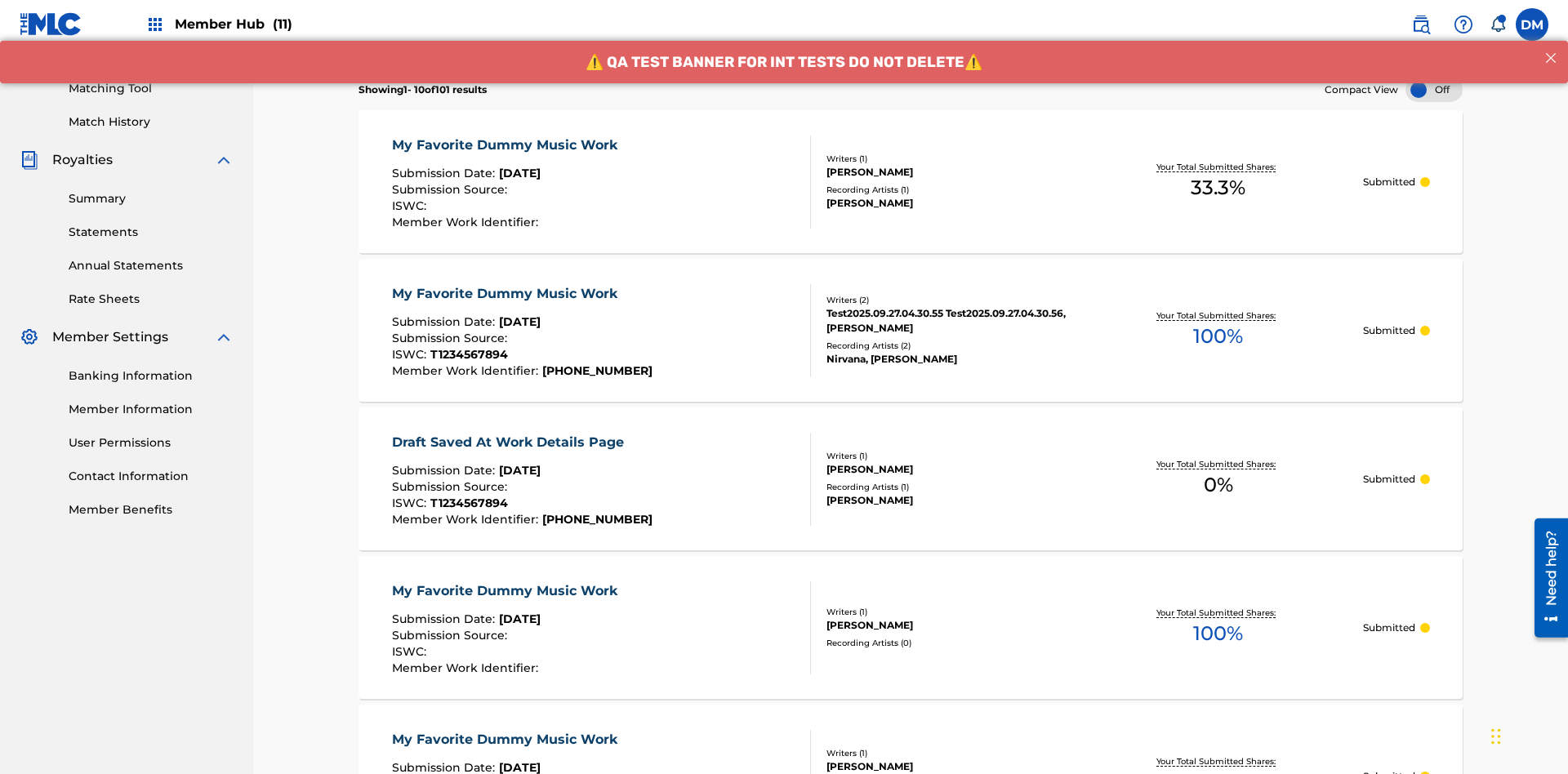
click at [507, 135] on div "My Favorite Dummy Music Work" at bounding box center [509, 145] width 233 height 20
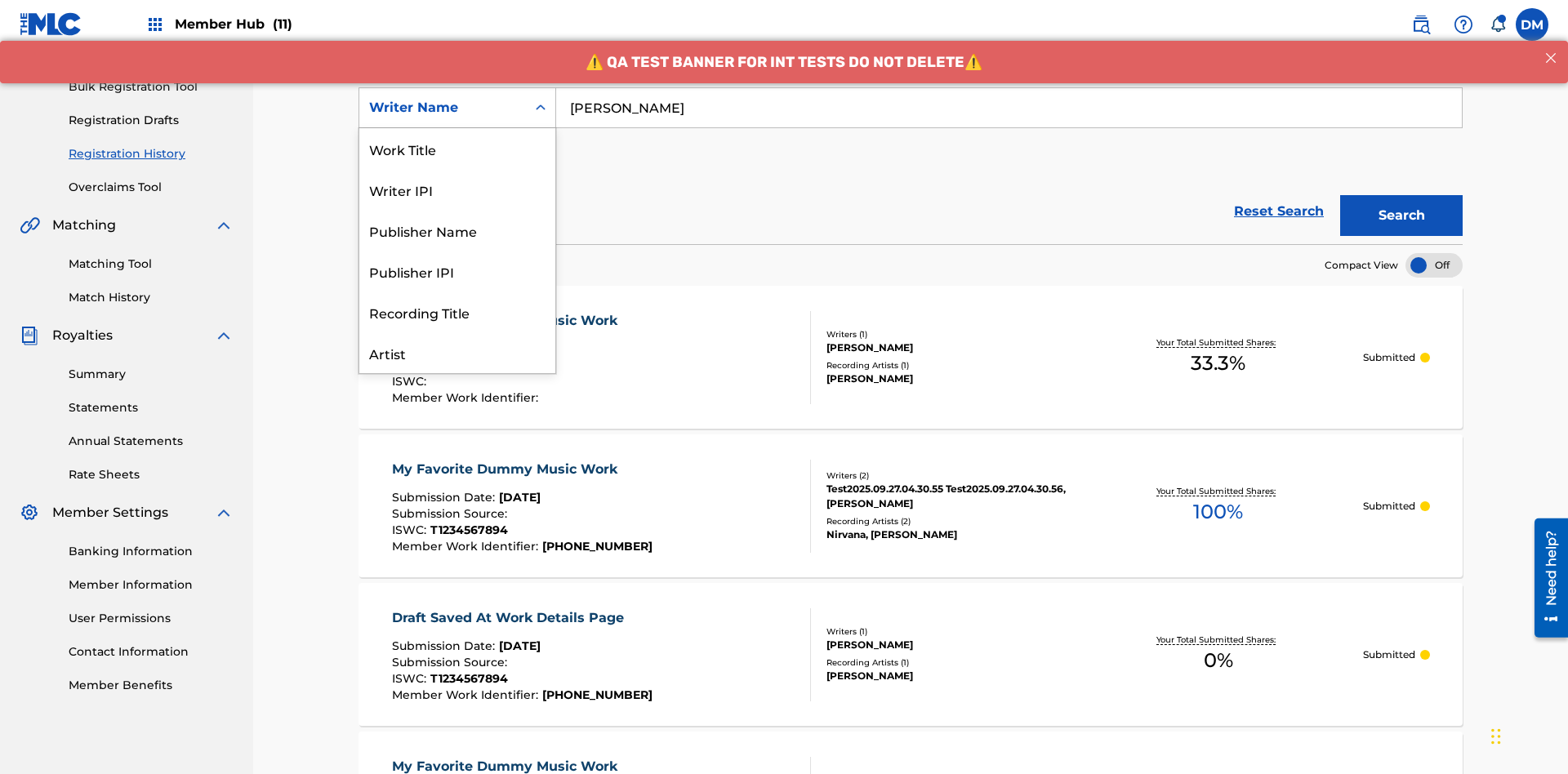
scroll to position [82, 0]
click at [457, 128] on div "Writer IPI" at bounding box center [457, 107] width 196 height 40
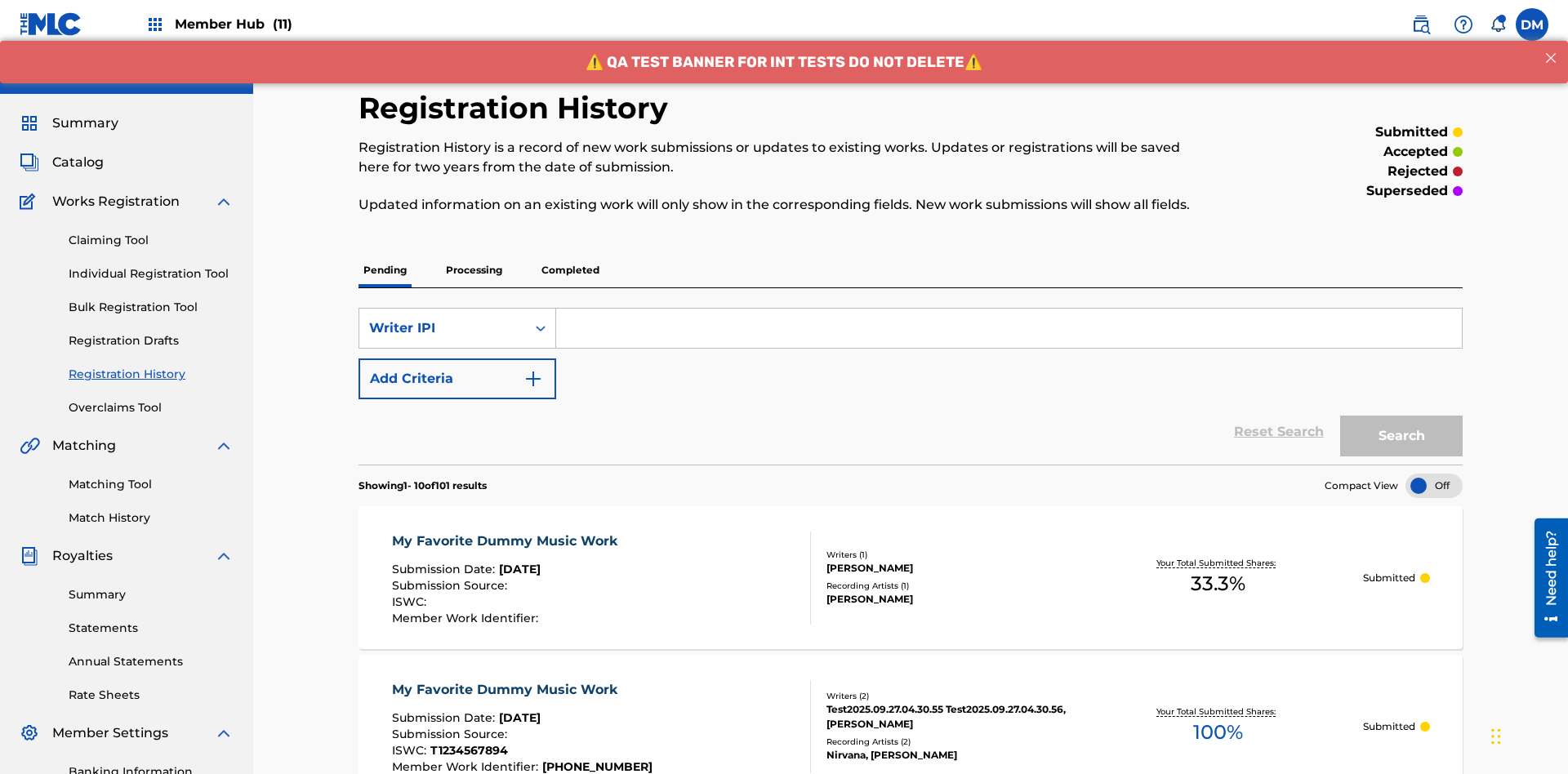
scroll to position [211, 0]
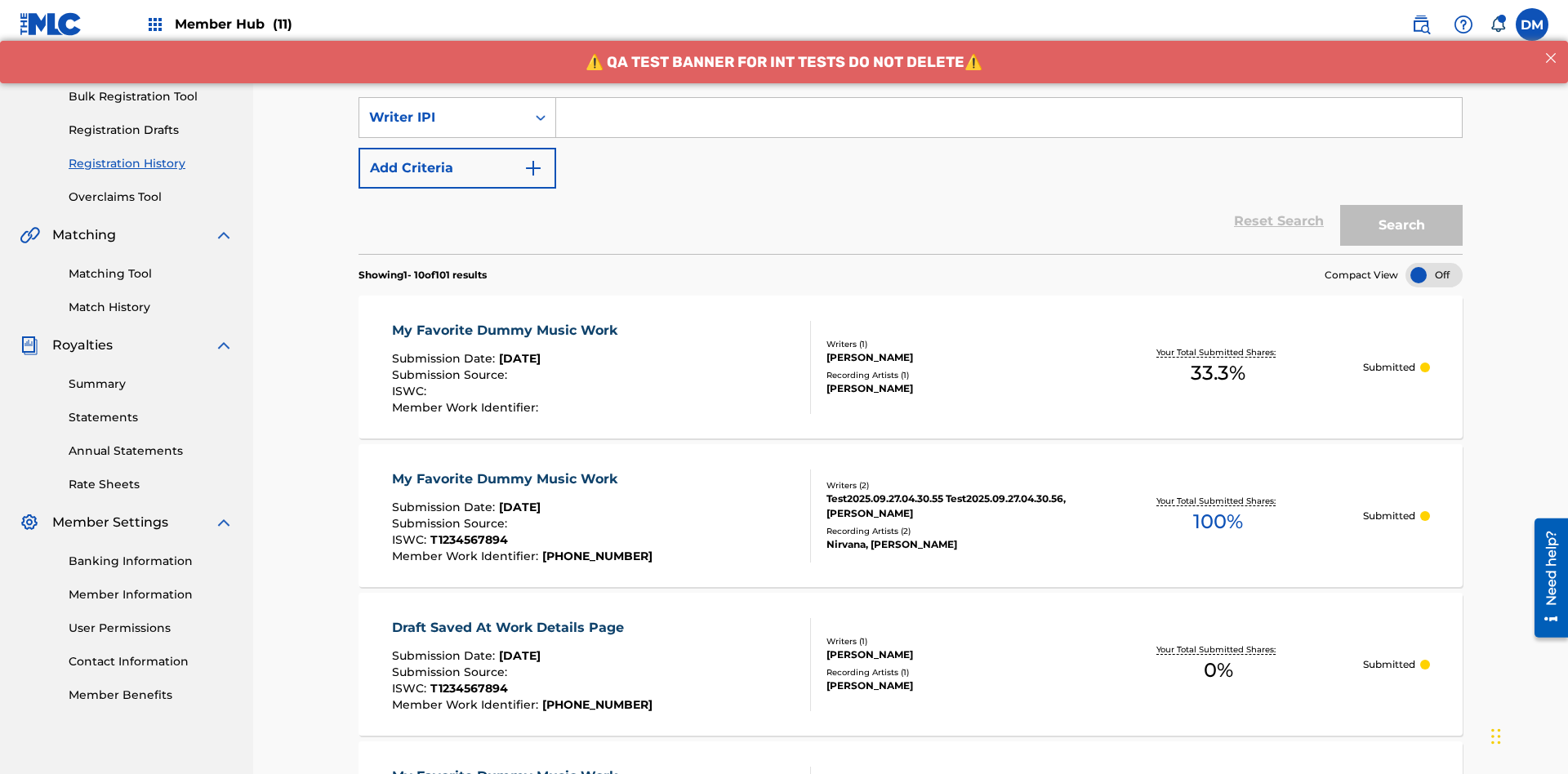
click at [1009, 118] on input "Search Form" at bounding box center [1009, 118] width 905 height 39
type input "00741807247"
click at [1402, 205] on button "Search" at bounding box center [1401, 225] width 122 height 40
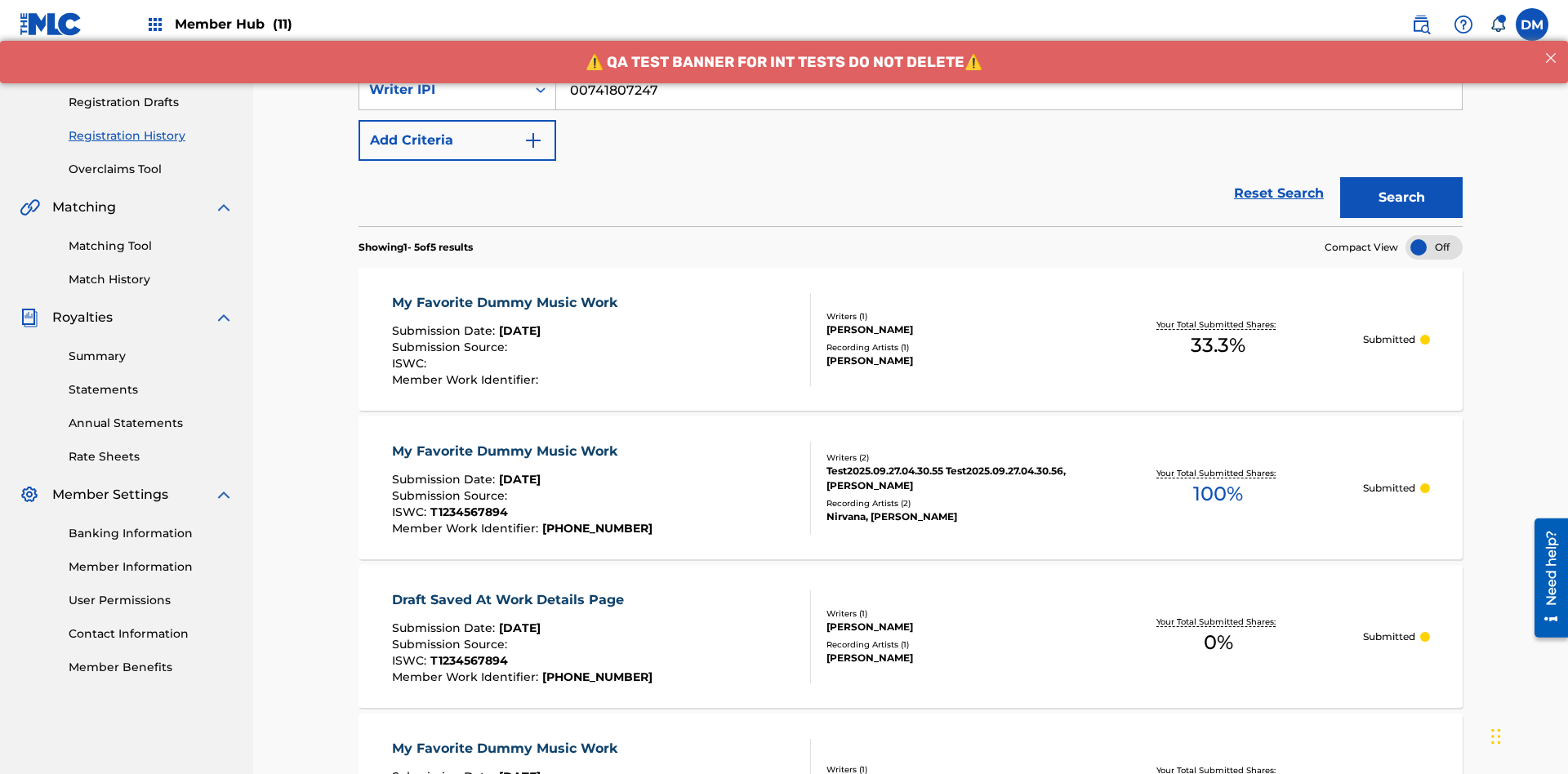
click at [507, 293] on div "My Favorite Dummy Music Work" at bounding box center [509, 303] width 233 height 20
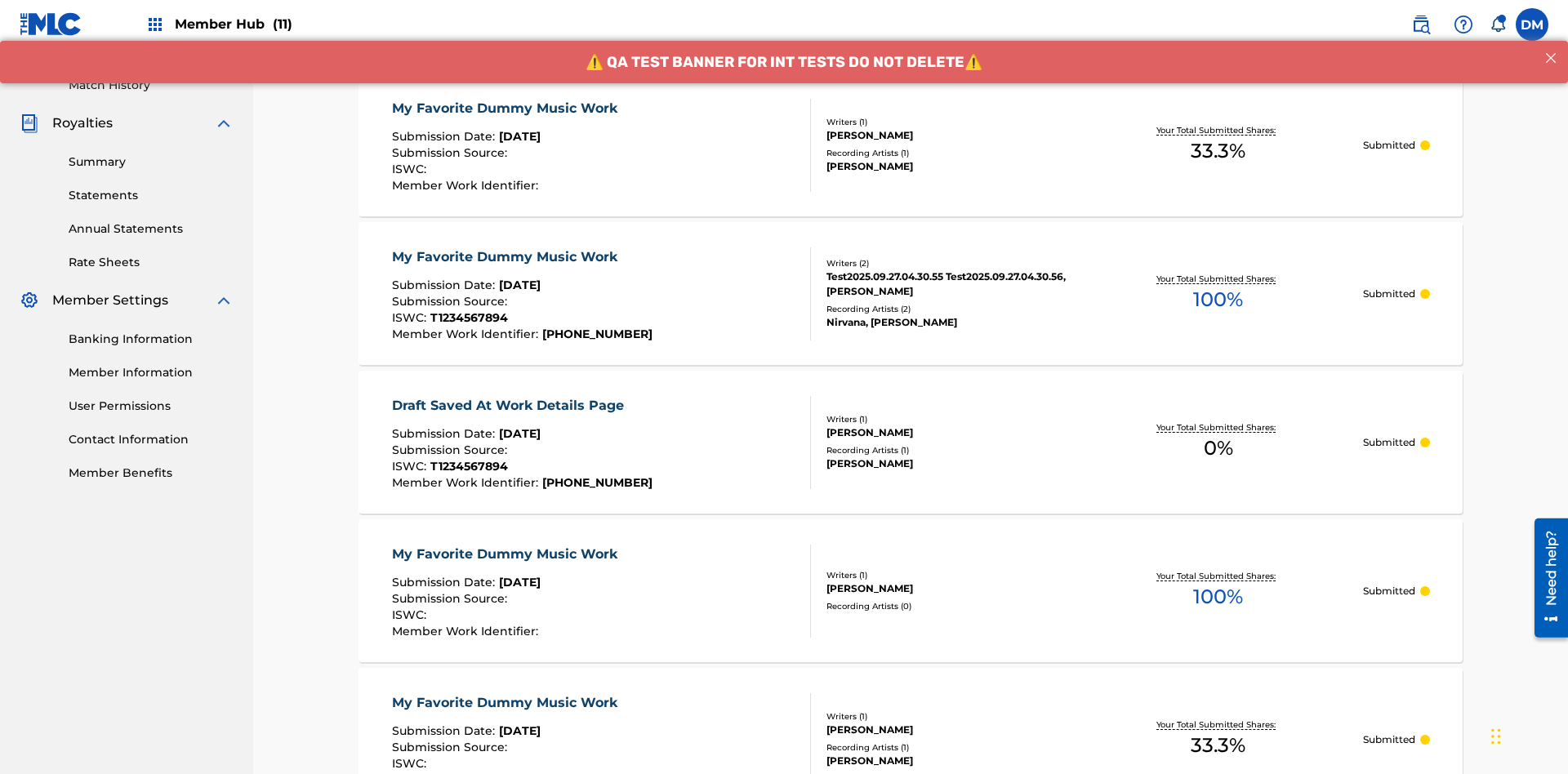
scroll to position [221, 0]
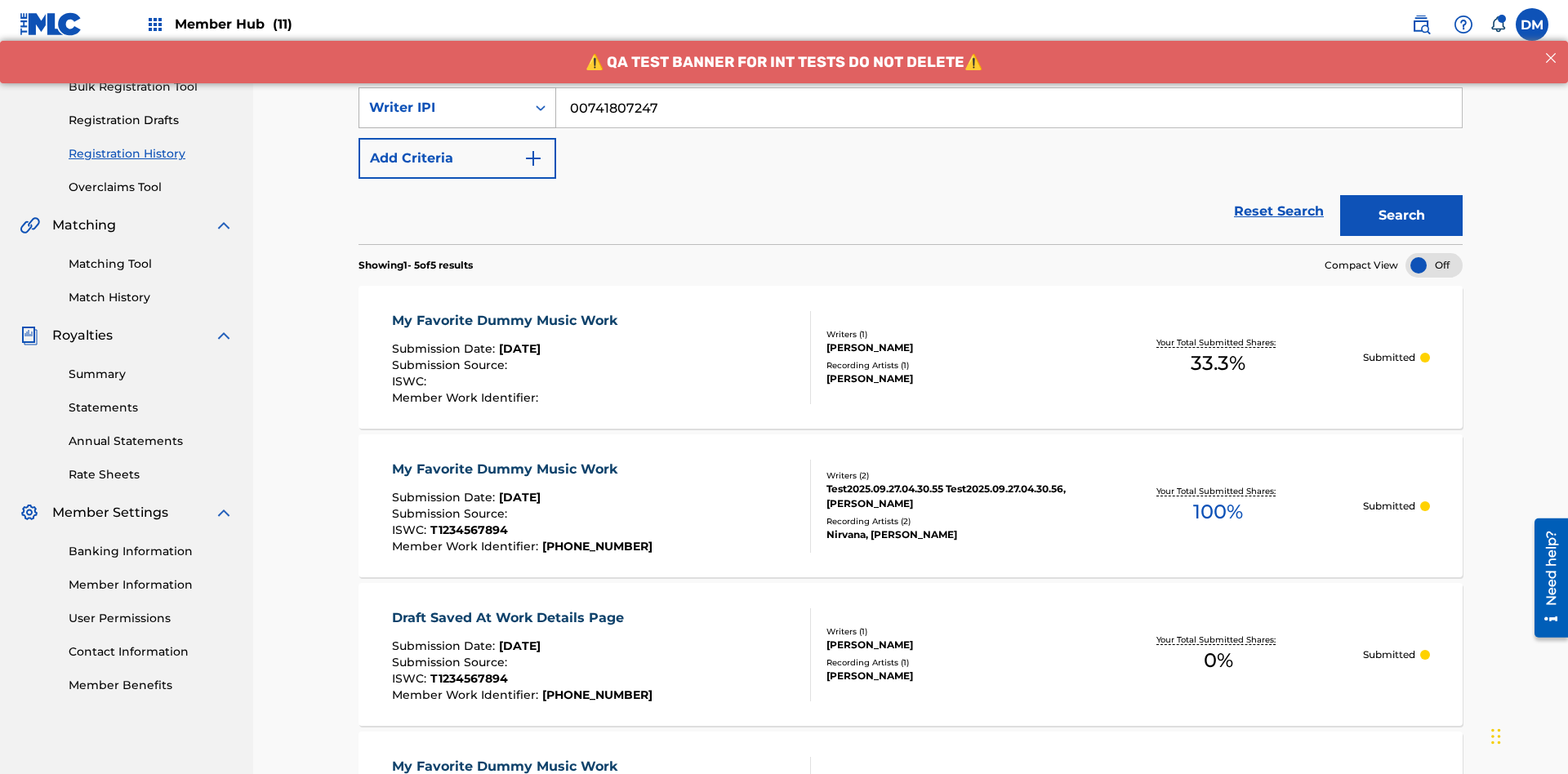
click at [443, 108] on div "Writer IPI" at bounding box center [443, 107] width 147 height 20
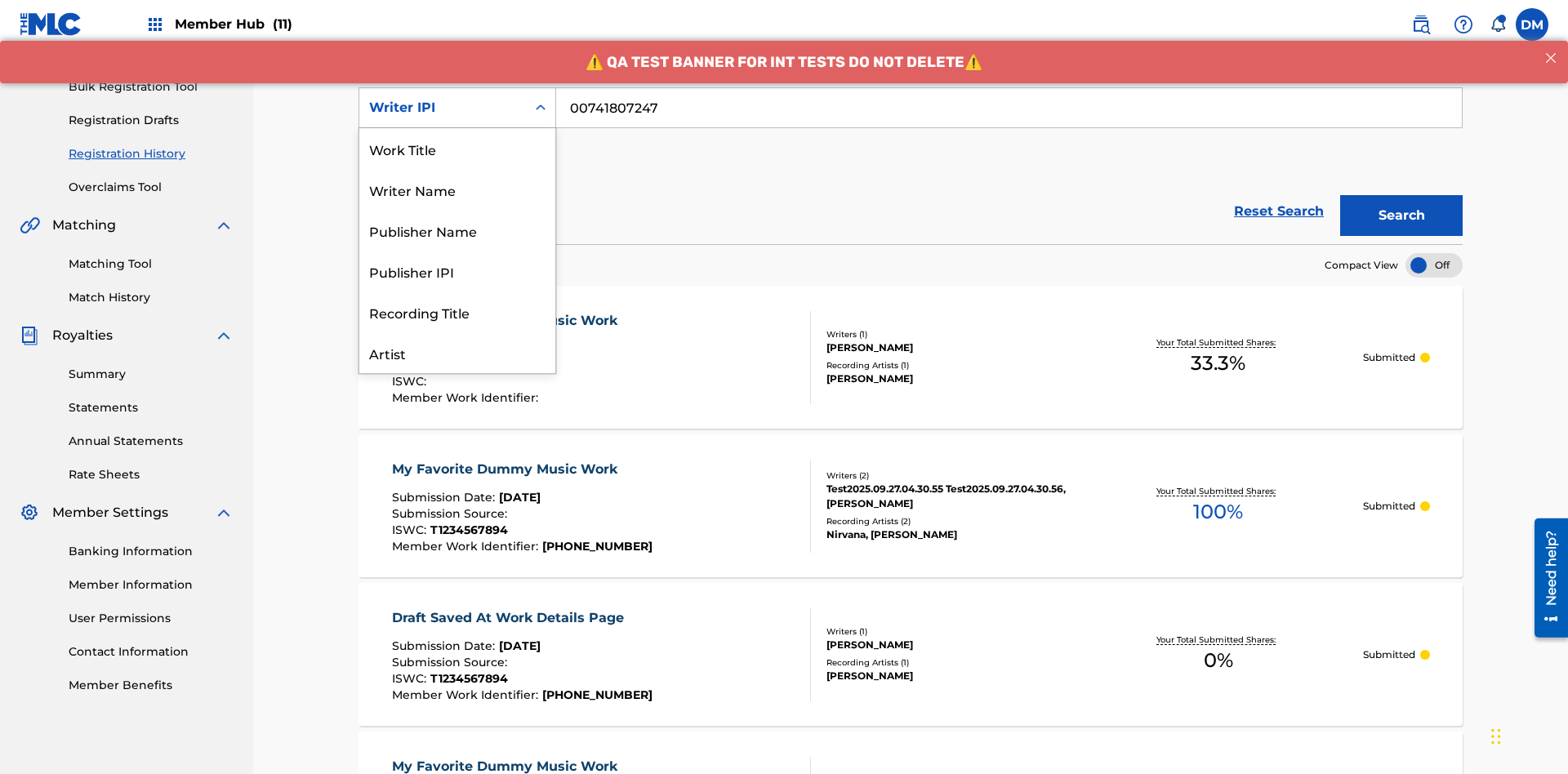
scroll to position [82, 0]
click at [457, 149] on div "Publisher Name" at bounding box center [457, 148] width 196 height 40
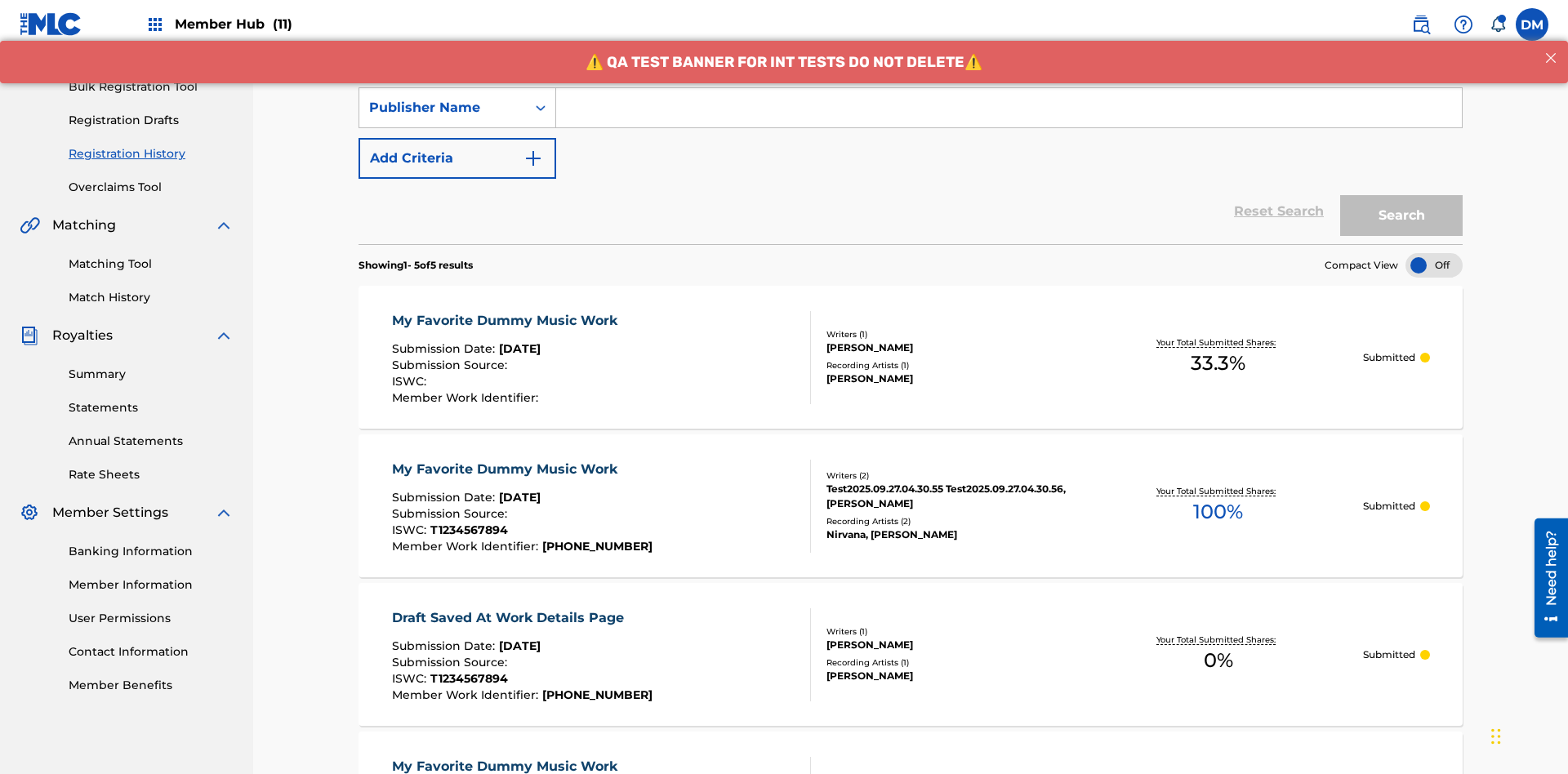
click at [1009, 118] on input "Search Form" at bounding box center [1009, 108] width 905 height 39
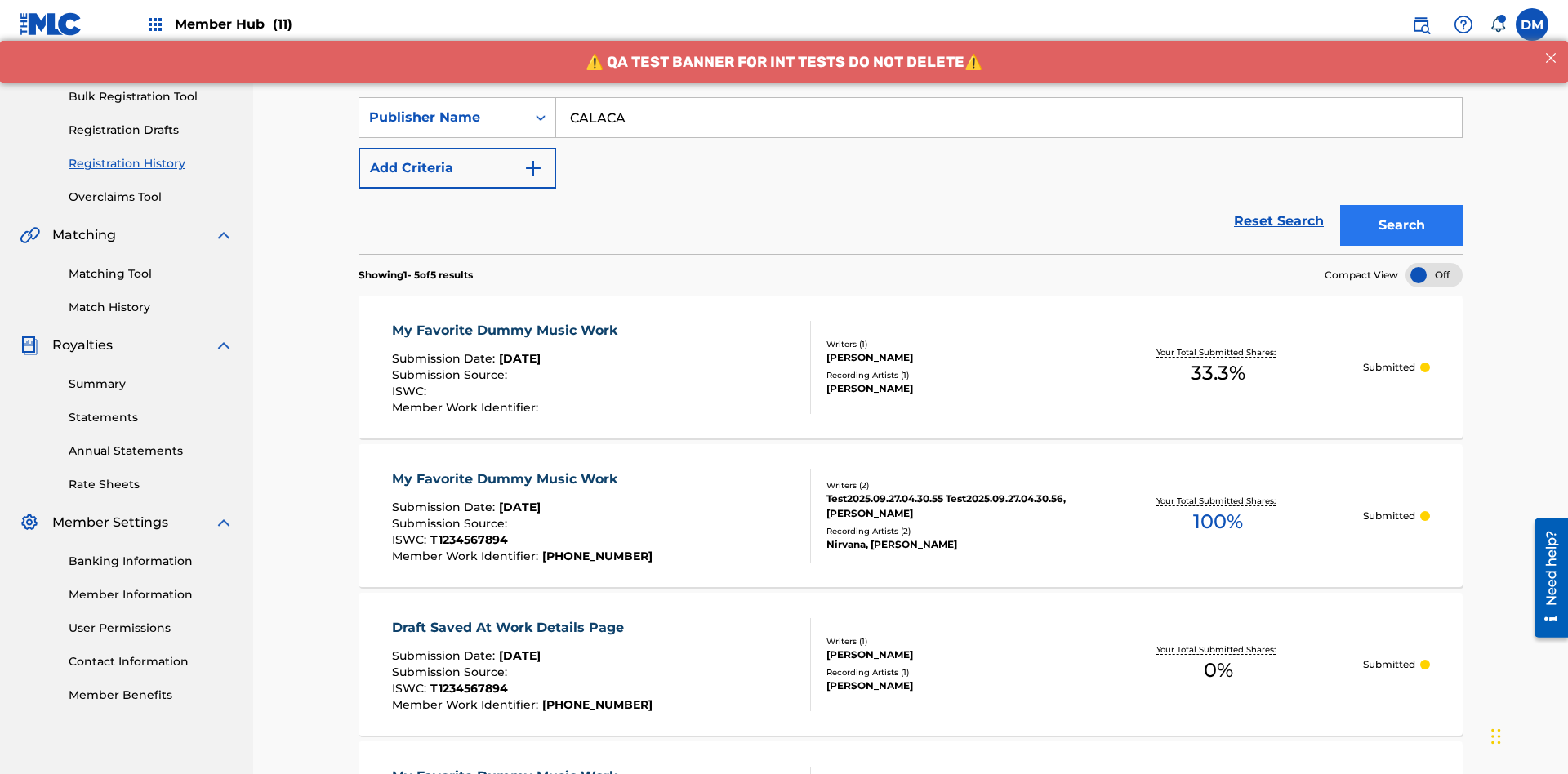
type input "CALACA"
click at [1402, 205] on button "Search" at bounding box center [1401, 225] width 122 height 40
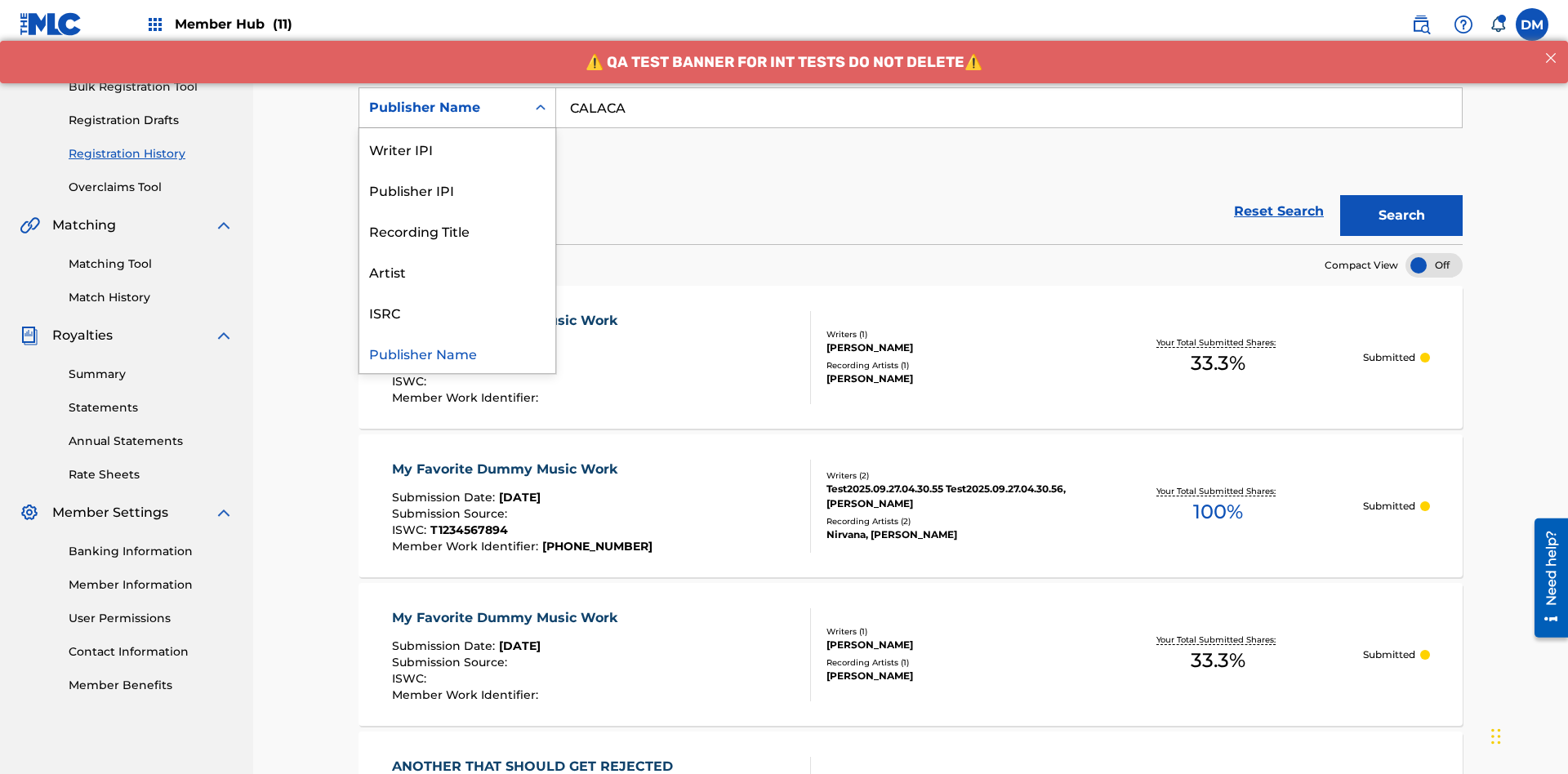
click at [457, 190] on div "Publisher IPI" at bounding box center [457, 189] width 196 height 40
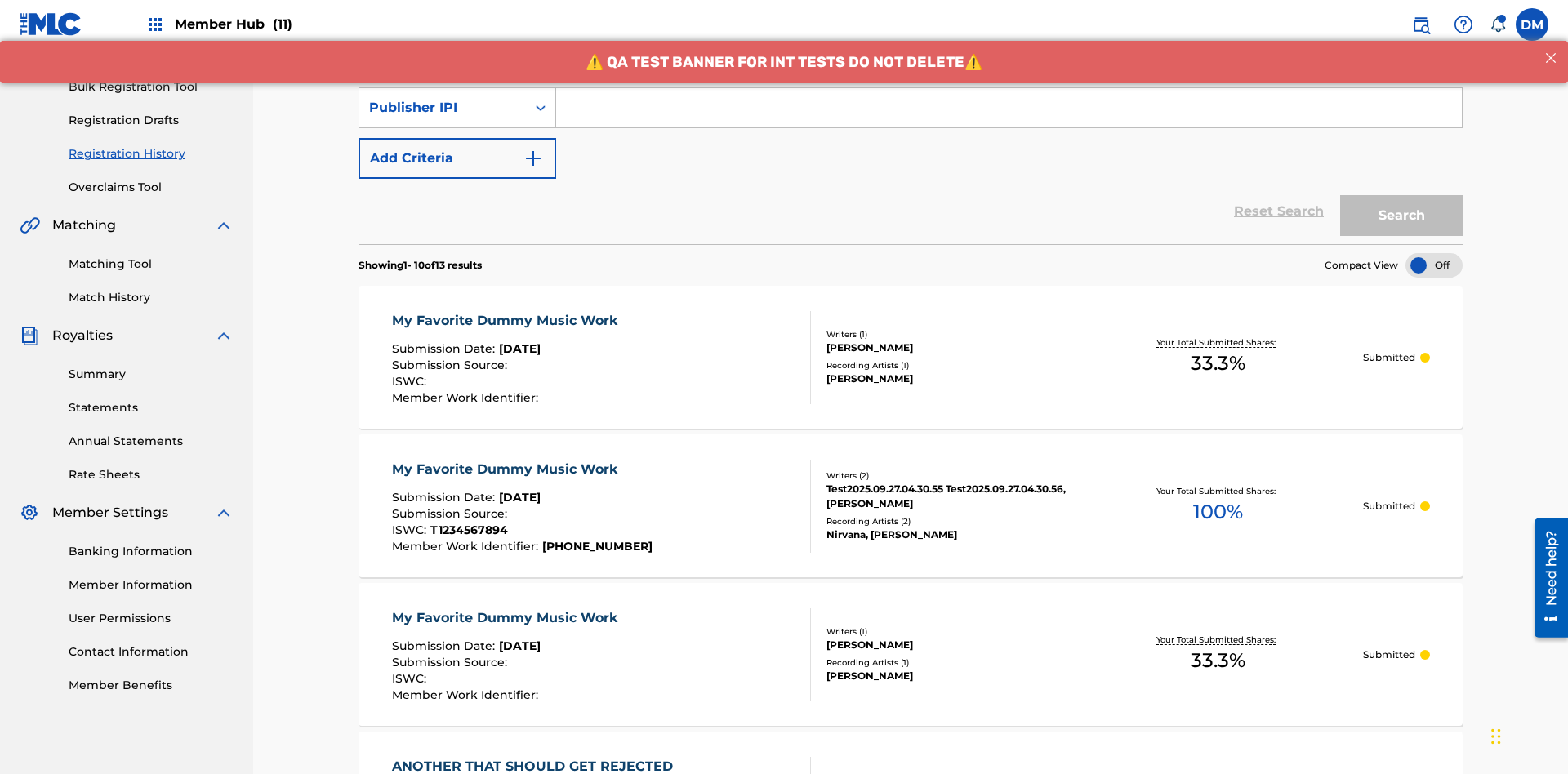
click at [1009, 118] on input "Search Form" at bounding box center [1009, 108] width 905 height 39
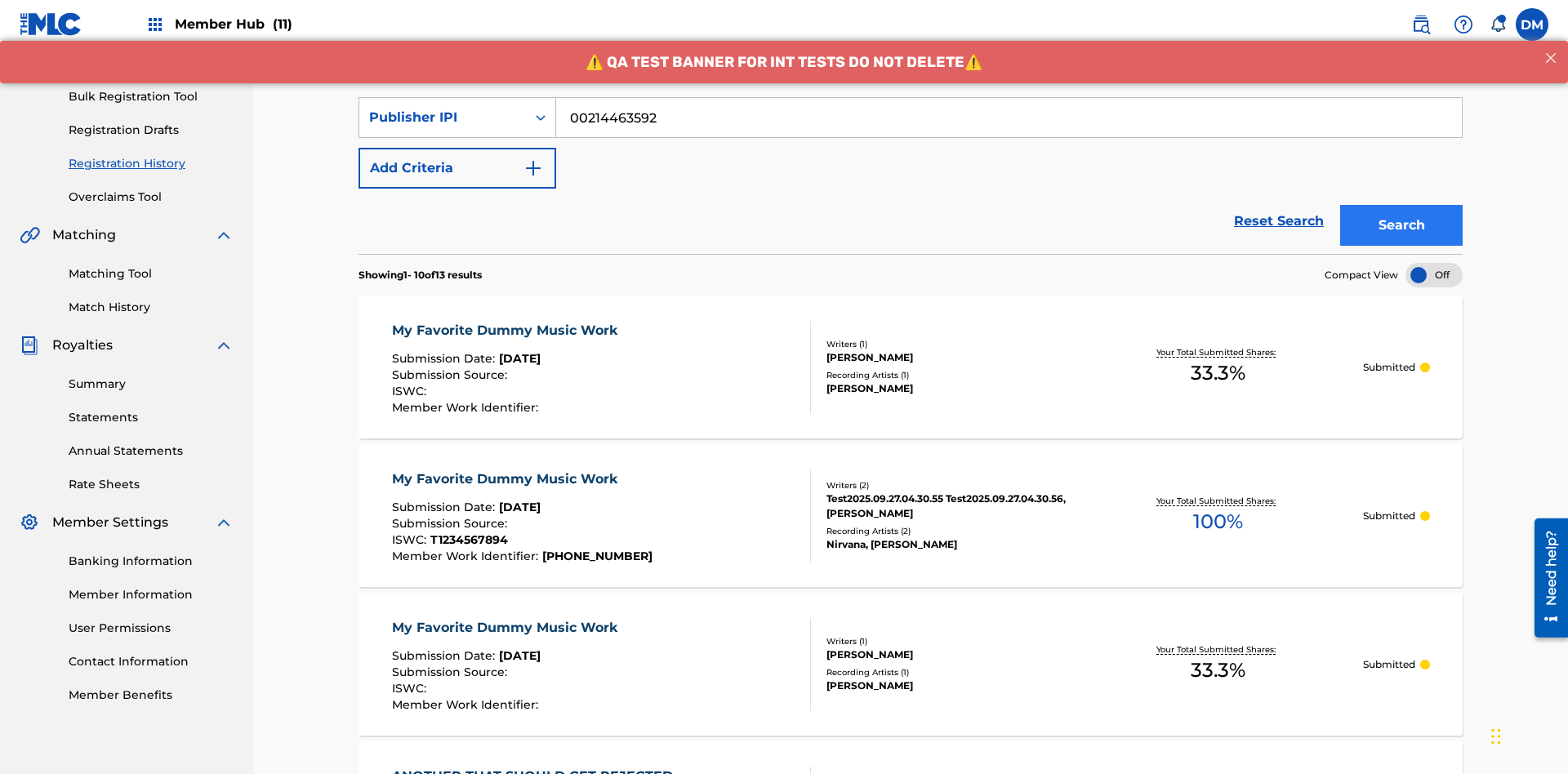
type input "00214463592"
click at [1402, 205] on button "Search" at bounding box center [1401, 225] width 122 height 40
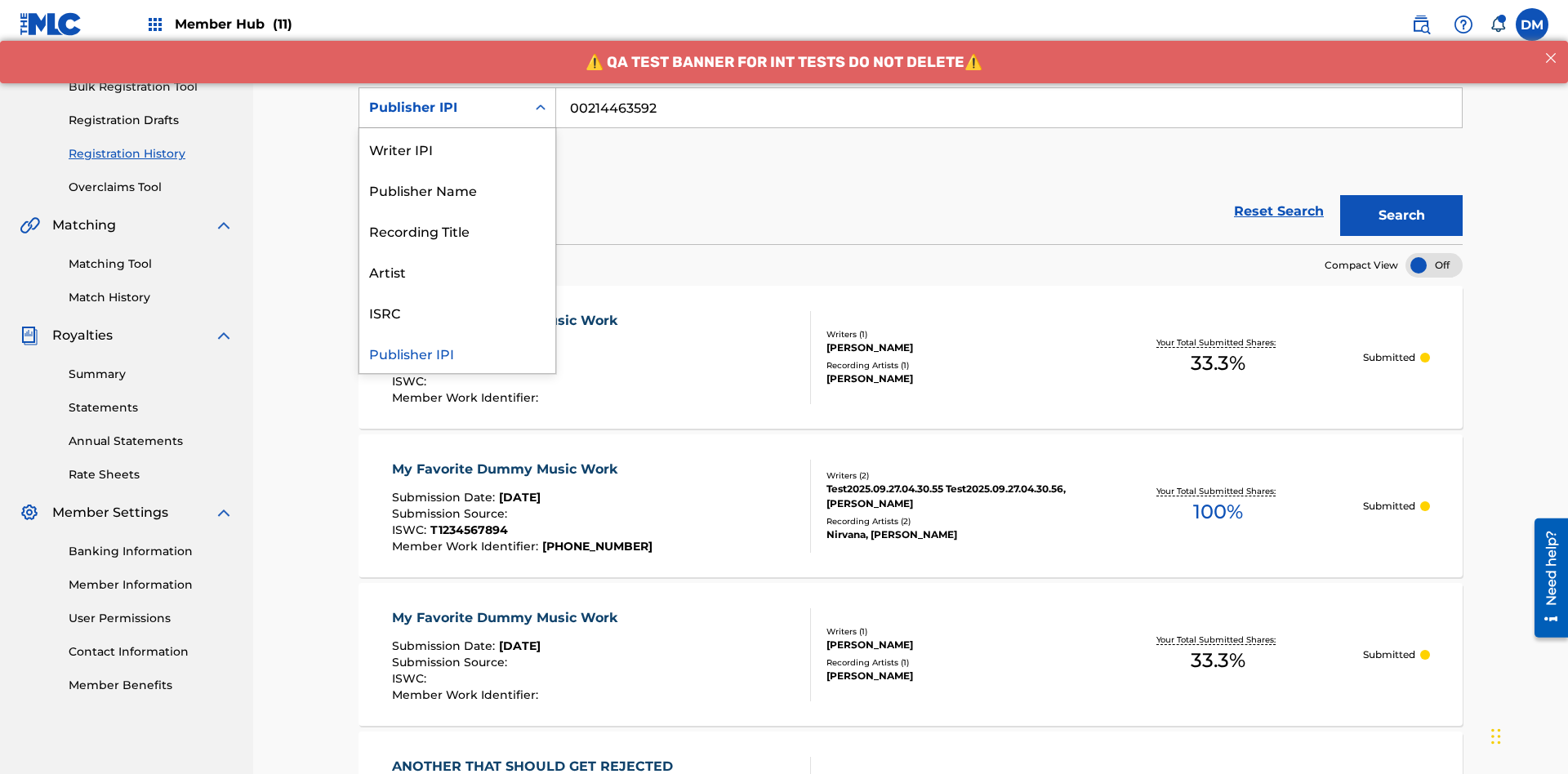
click at [457, 271] on div "Artist" at bounding box center [457, 271] width 196 height 40
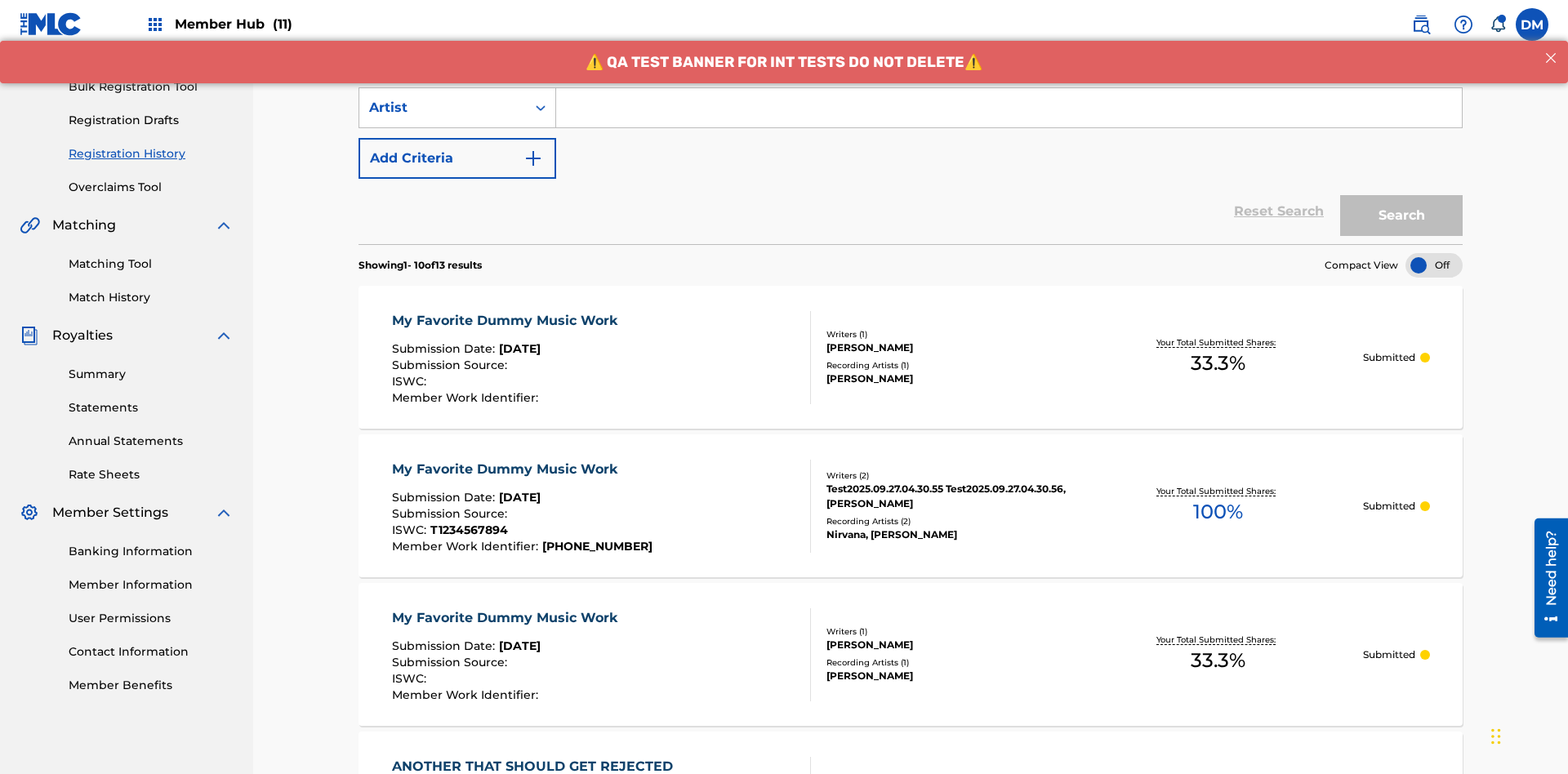
click at [1009, 118] on input "Search Form" at bounding box center [1009, 108] width 905 height 39
